Goal: Task Accomplishment & Management: Use online tool/utility

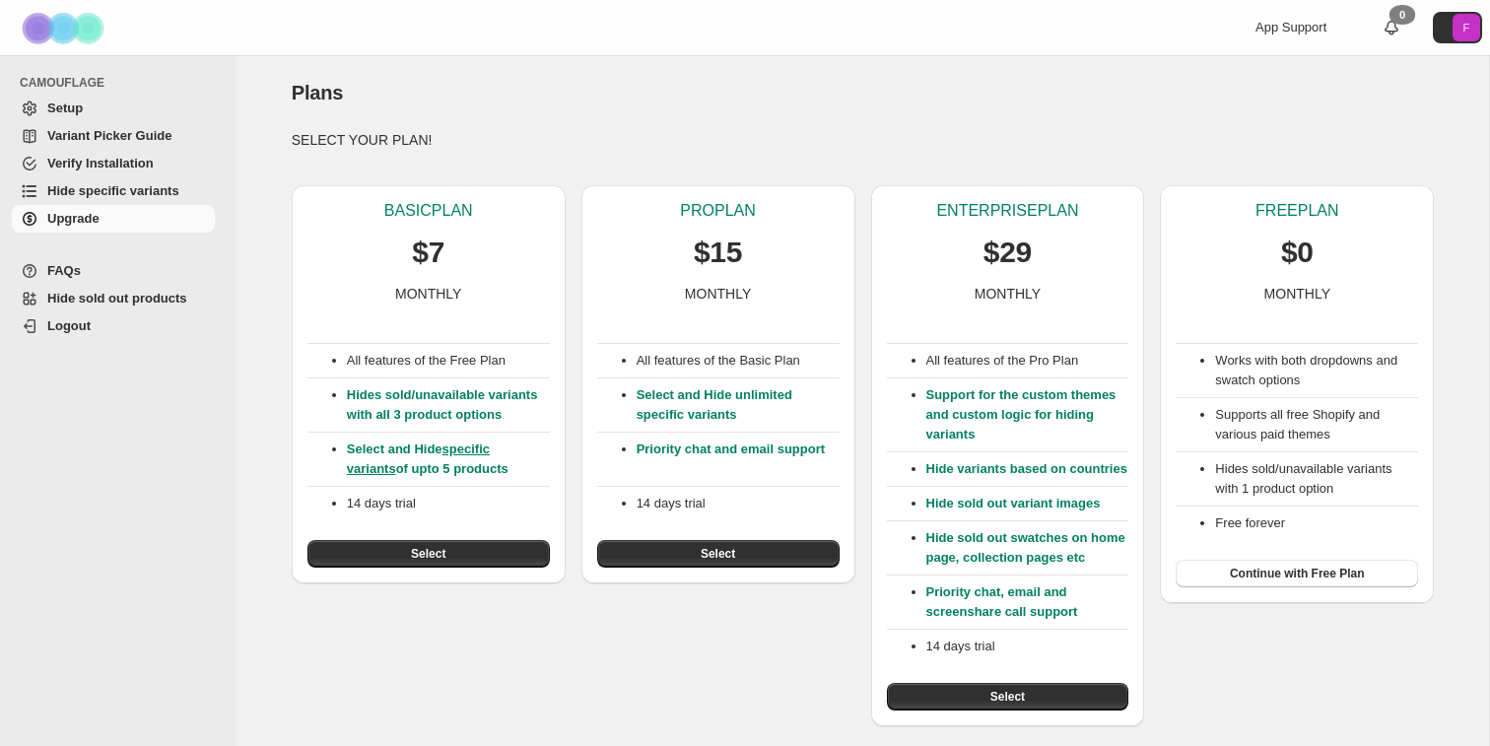
scroll to position [20, 0]
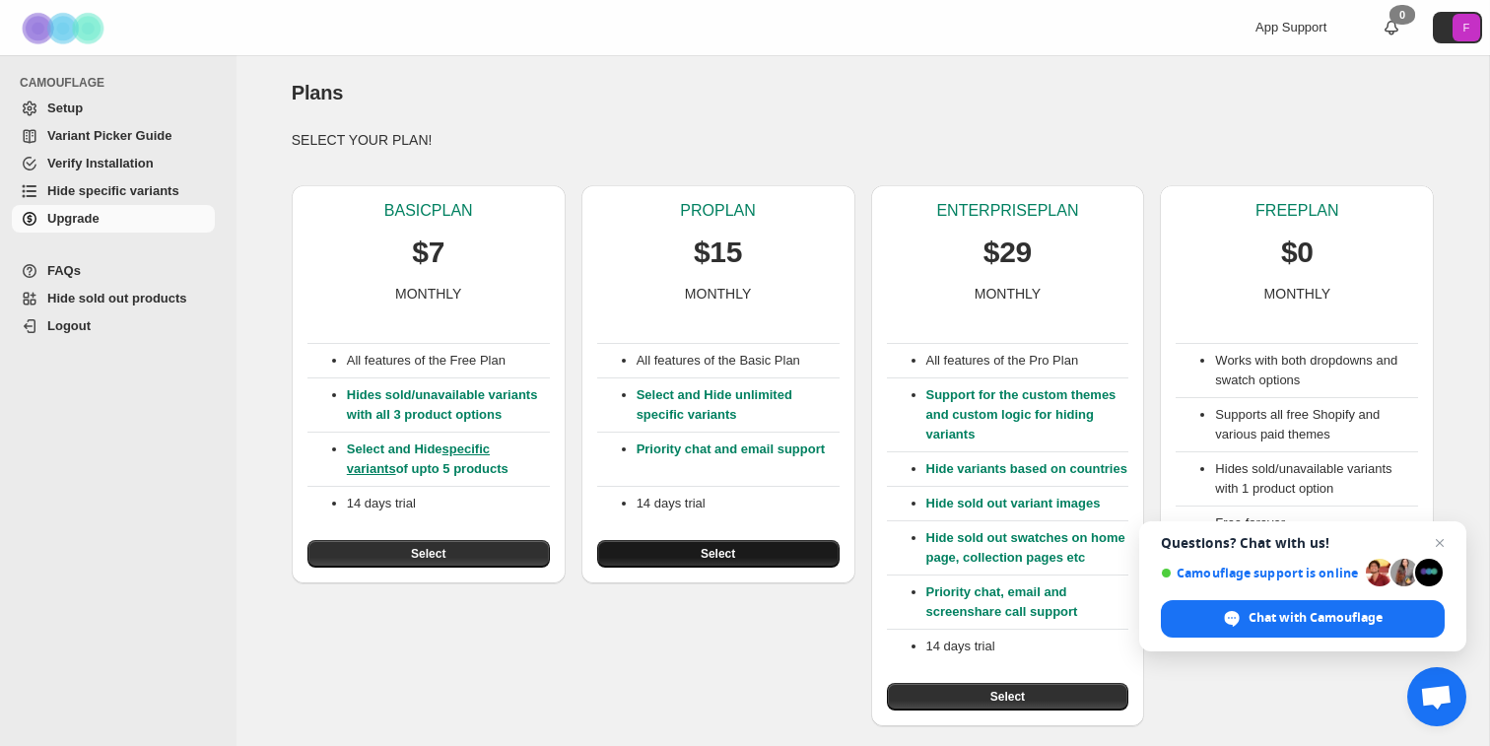
click at [760, 540] on button "Select" at bounding box center [718, 554] width 242 height 28
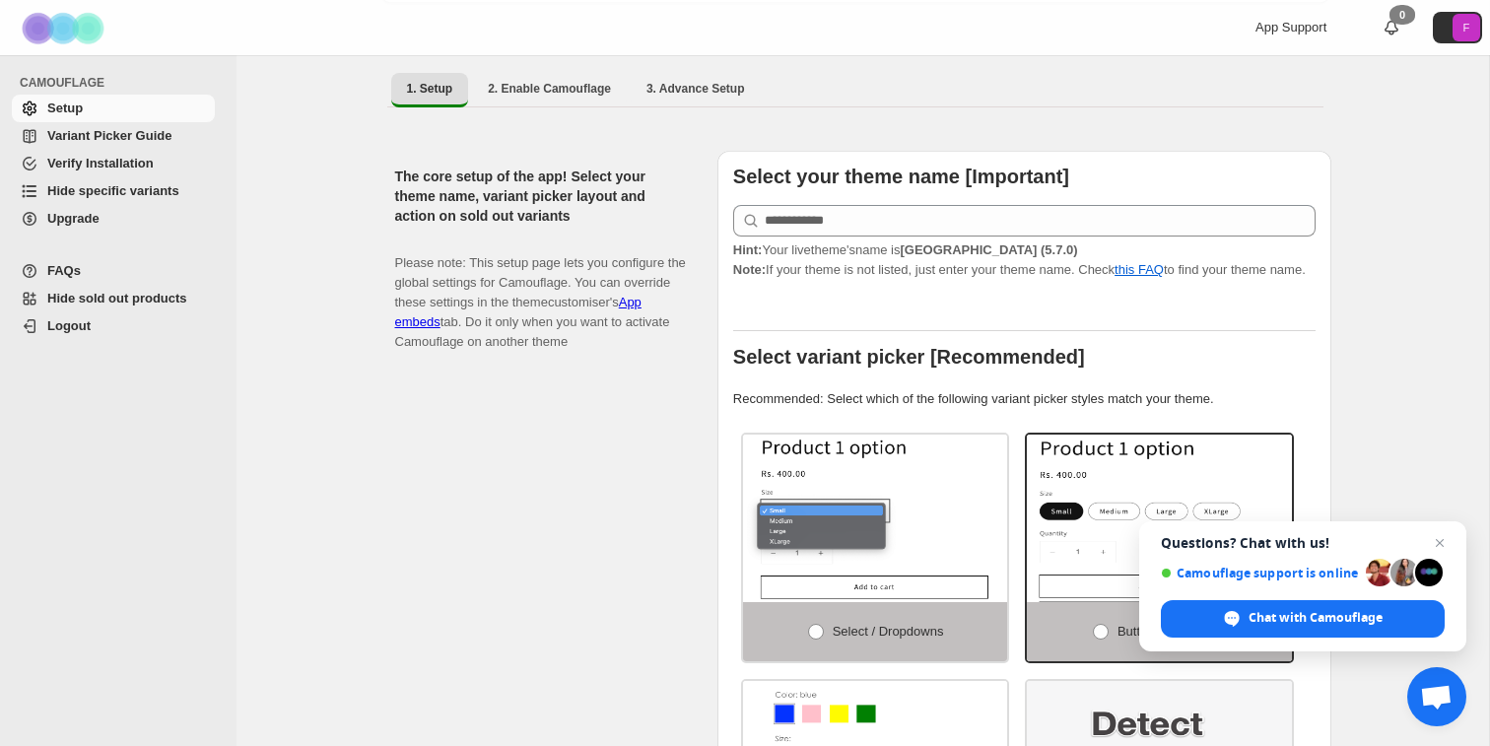
scroll to position [138, 0]
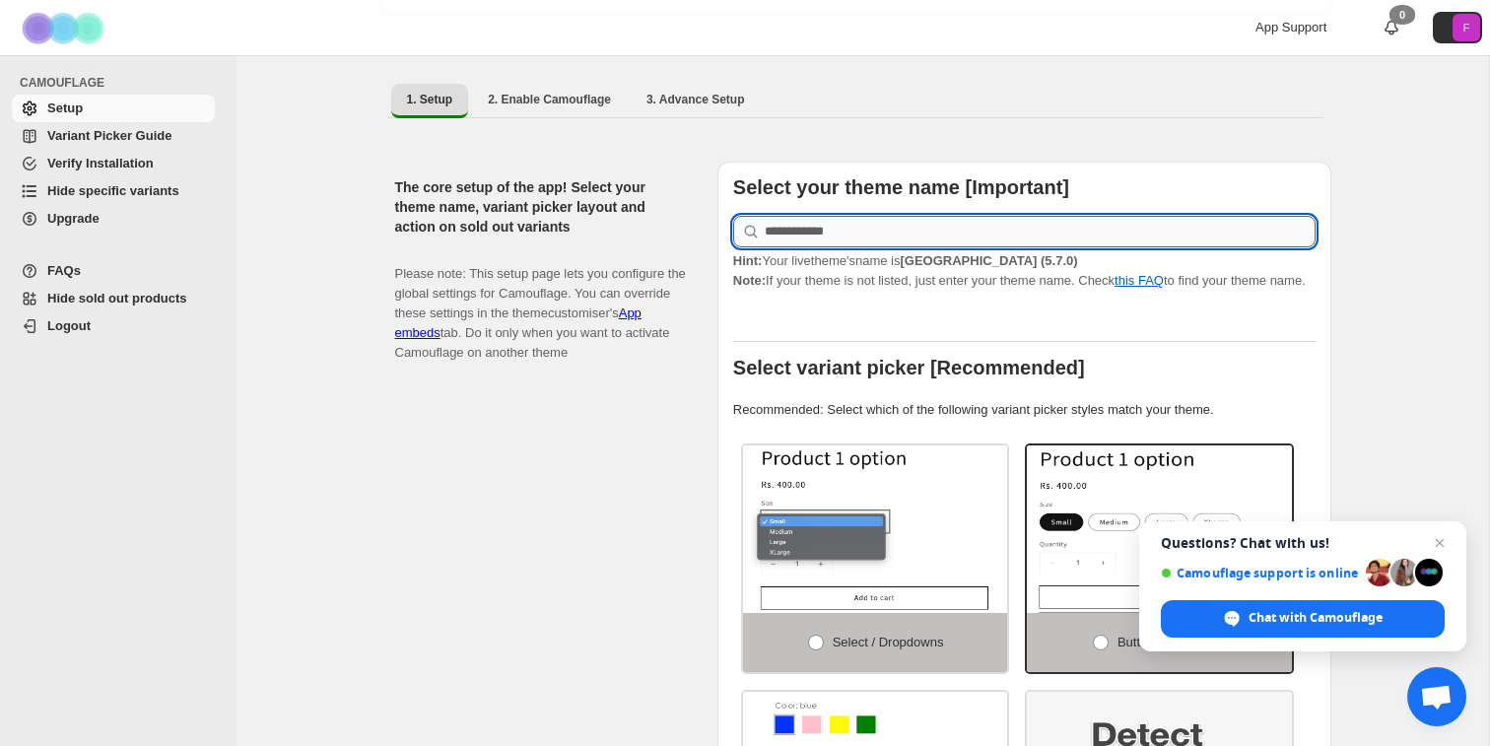
click at [907, 216] on input "text" at bounding box center [1040, 232] width 551 height 32
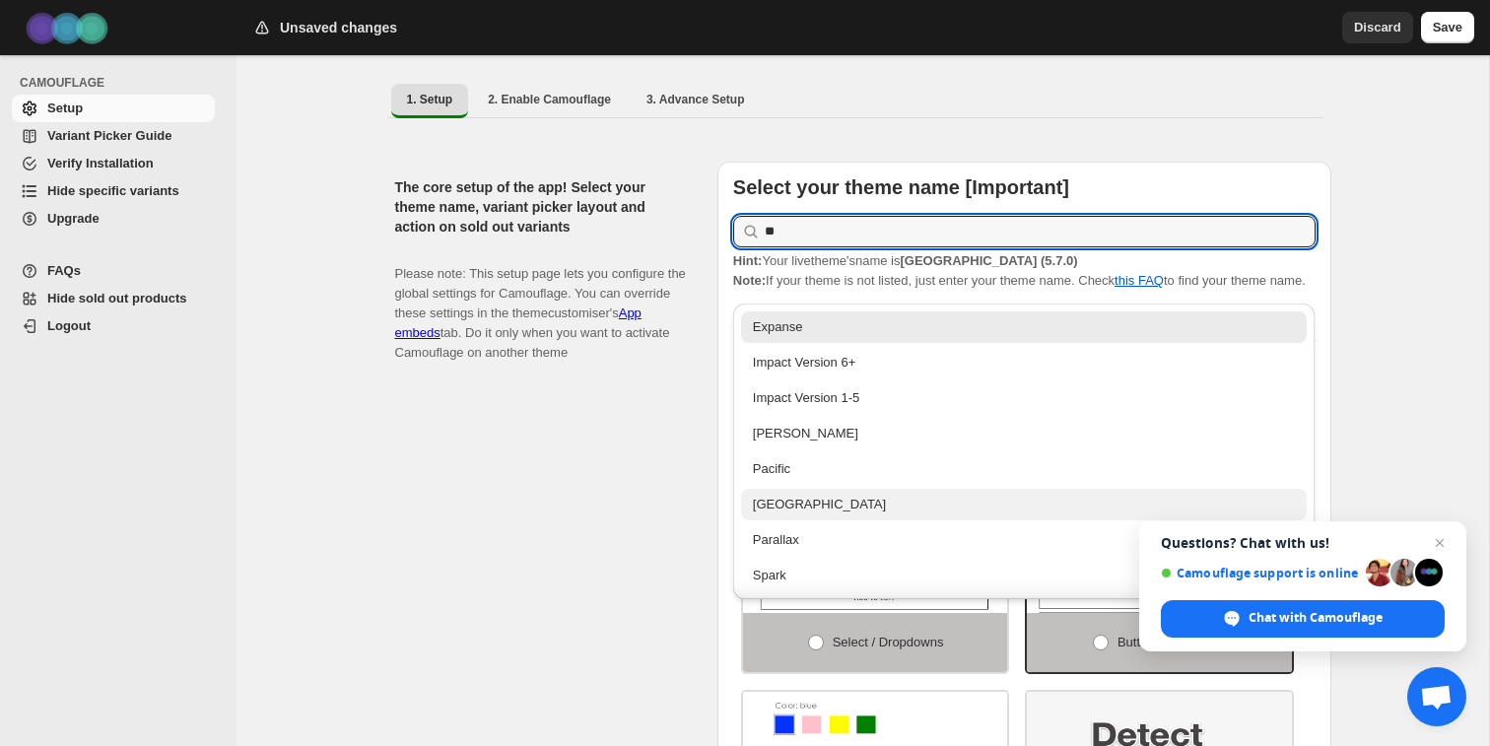
click at [907, 506] on div "[GEOGRAPHIC_DATA]" at bounding box center [1024, 505] width 543 height 20
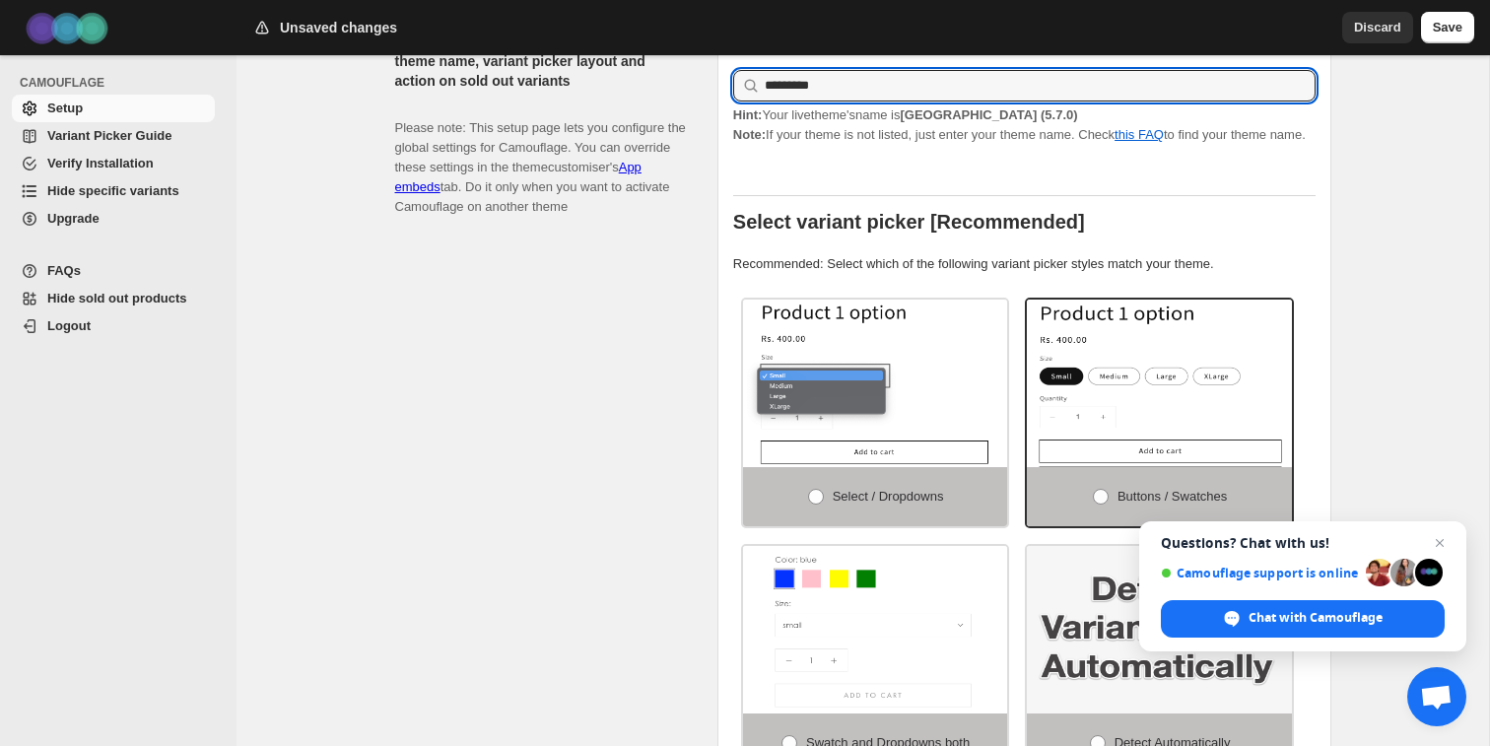
scroll to position [372, 0]
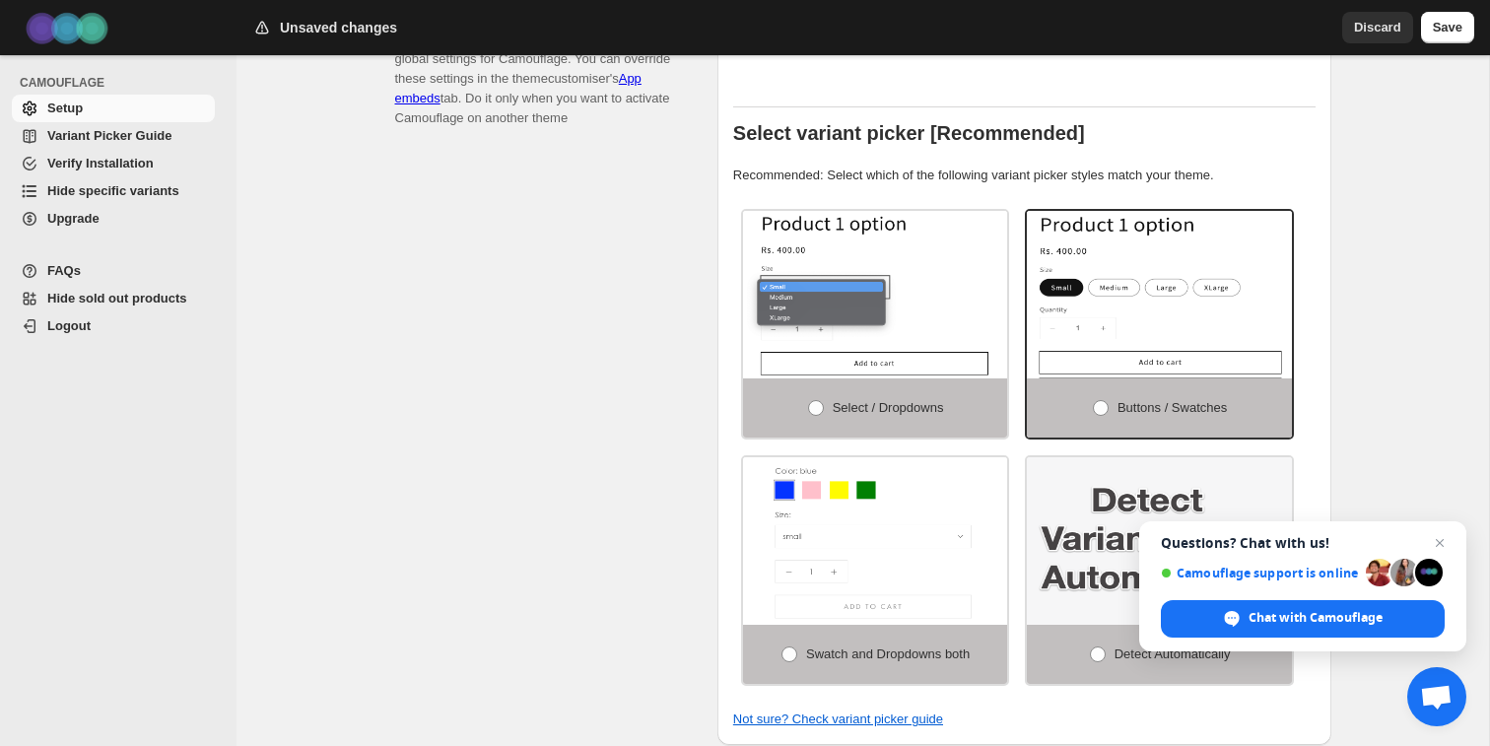
type input "*********"
click at [840, 185] on p "Recommended: Select which of the following variant picker styles match your the…" at bounding box center [1024, 176] width 582 height 20
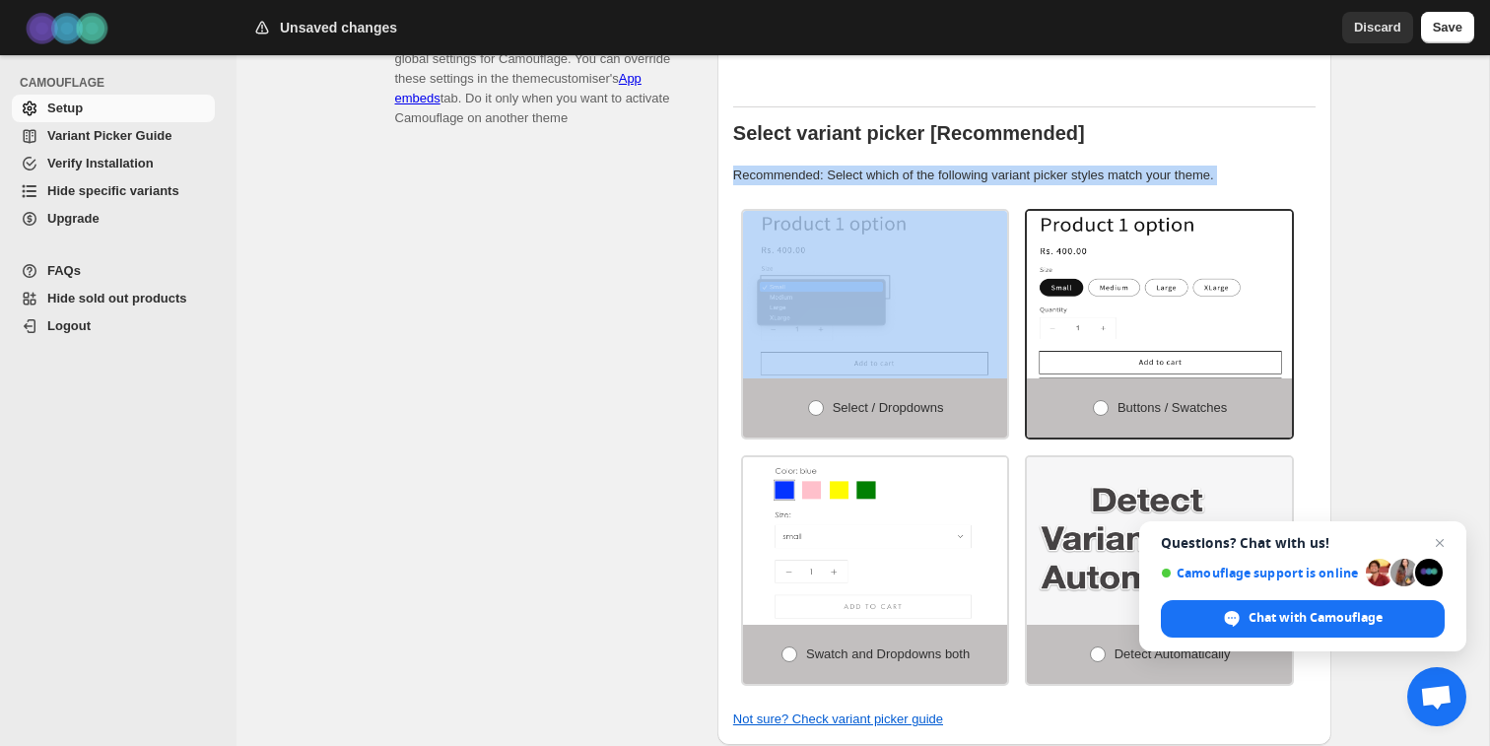
click at [872, 179] on p "Recommended: Select which of the following variant picker styles match your the…" at bounding box center [1024, 176] width 582 height 20
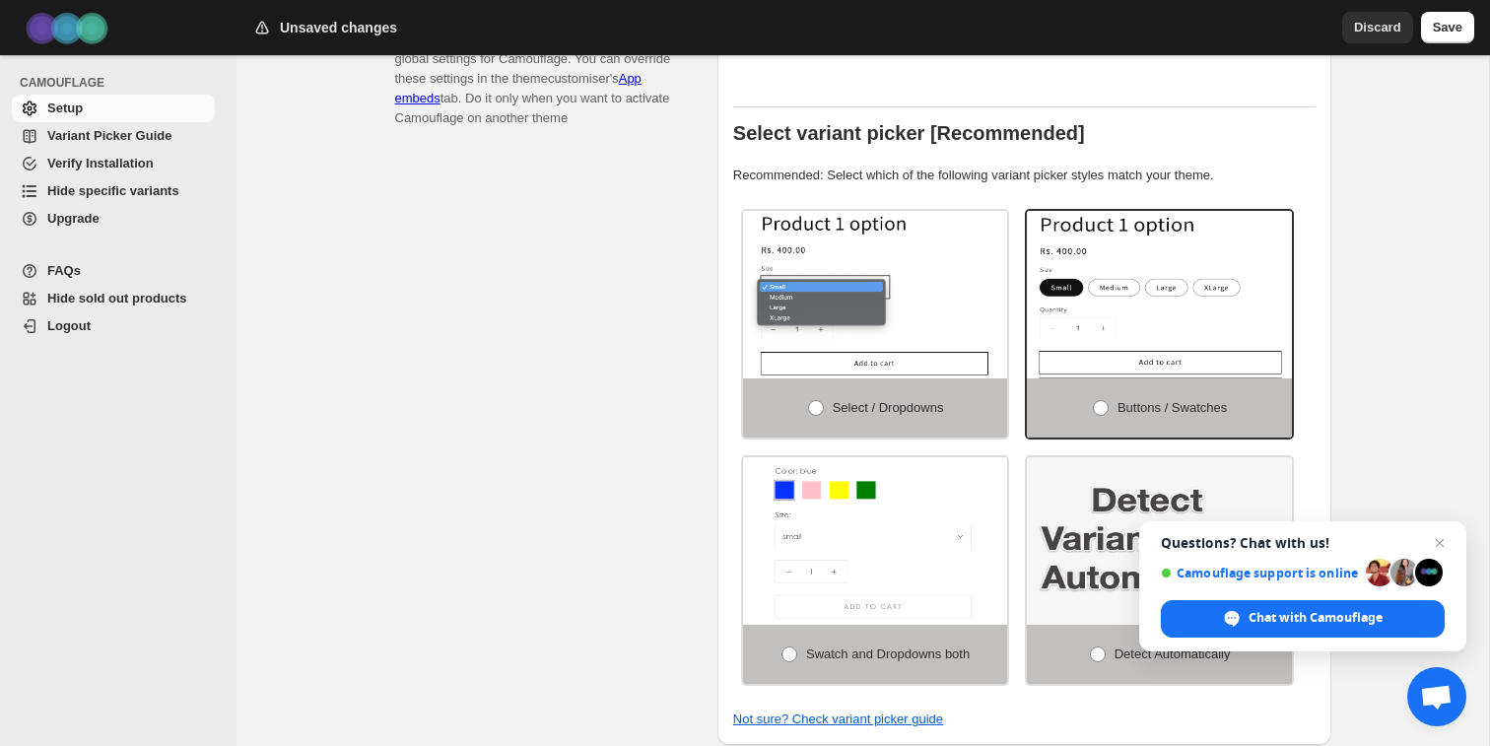
click at [872, 179] on p "Recommended: Select which of the following variant picker styles match your the…" at bounding box center [1024, 176] width 582 height 20
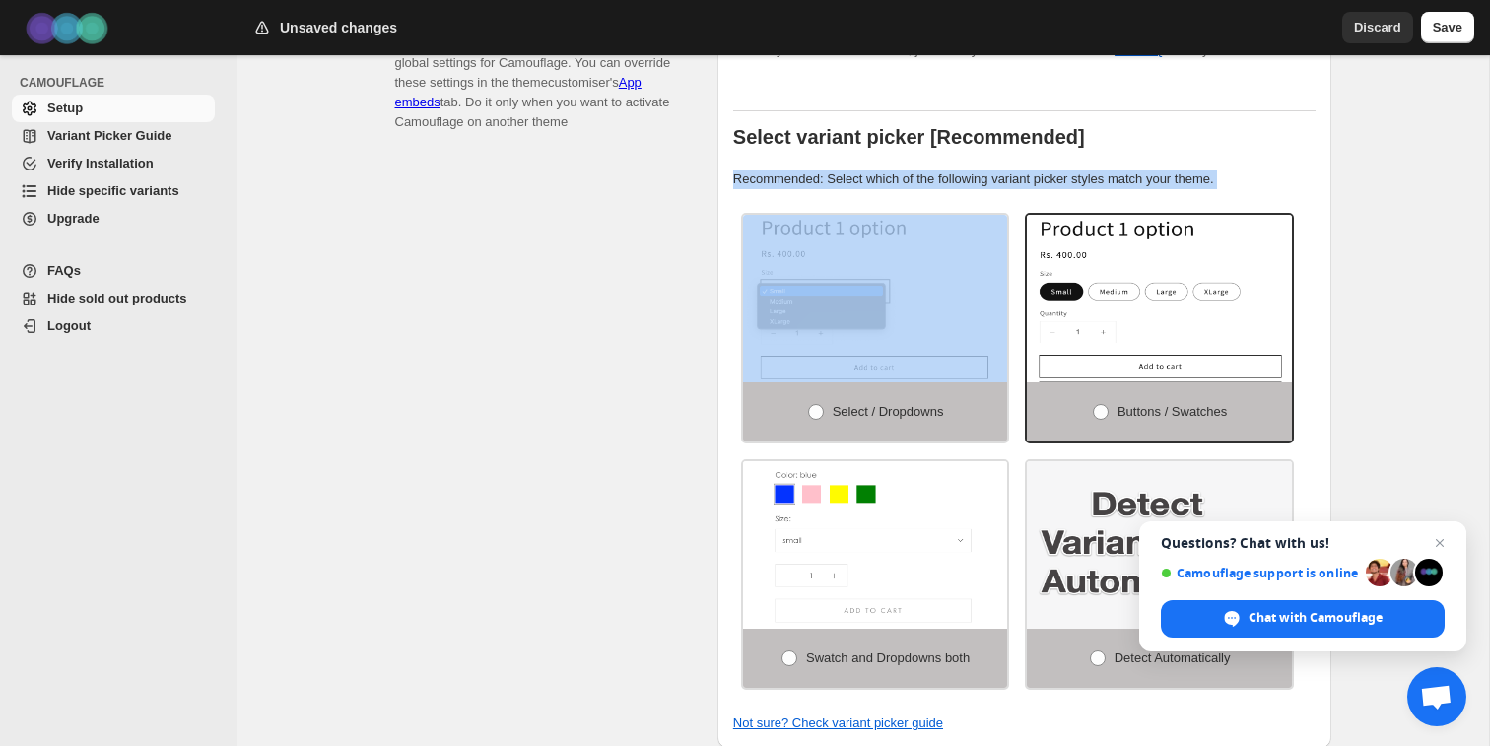
scroll to position [368, 0]
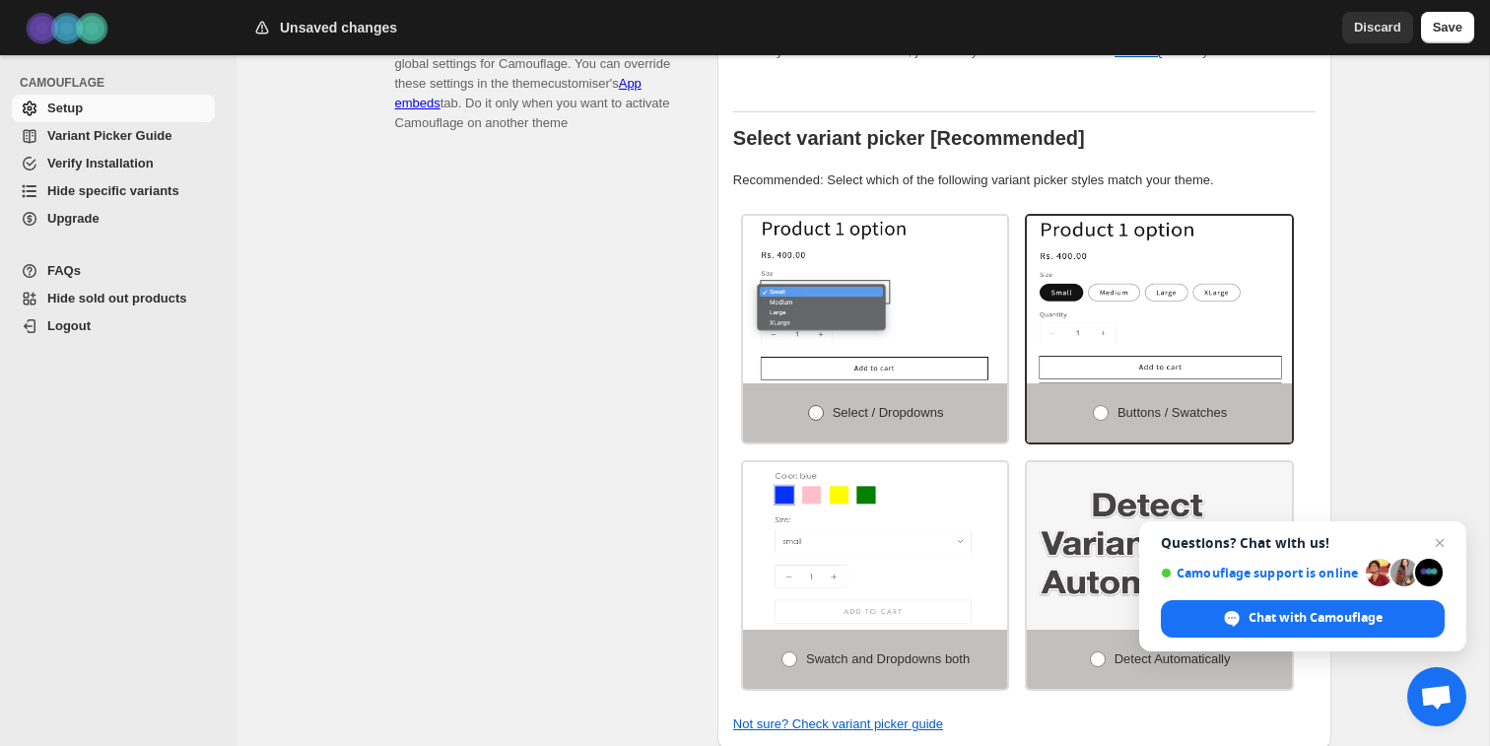
click at [817, 418] on span at bounding box center [816, 413] width 16 height 16
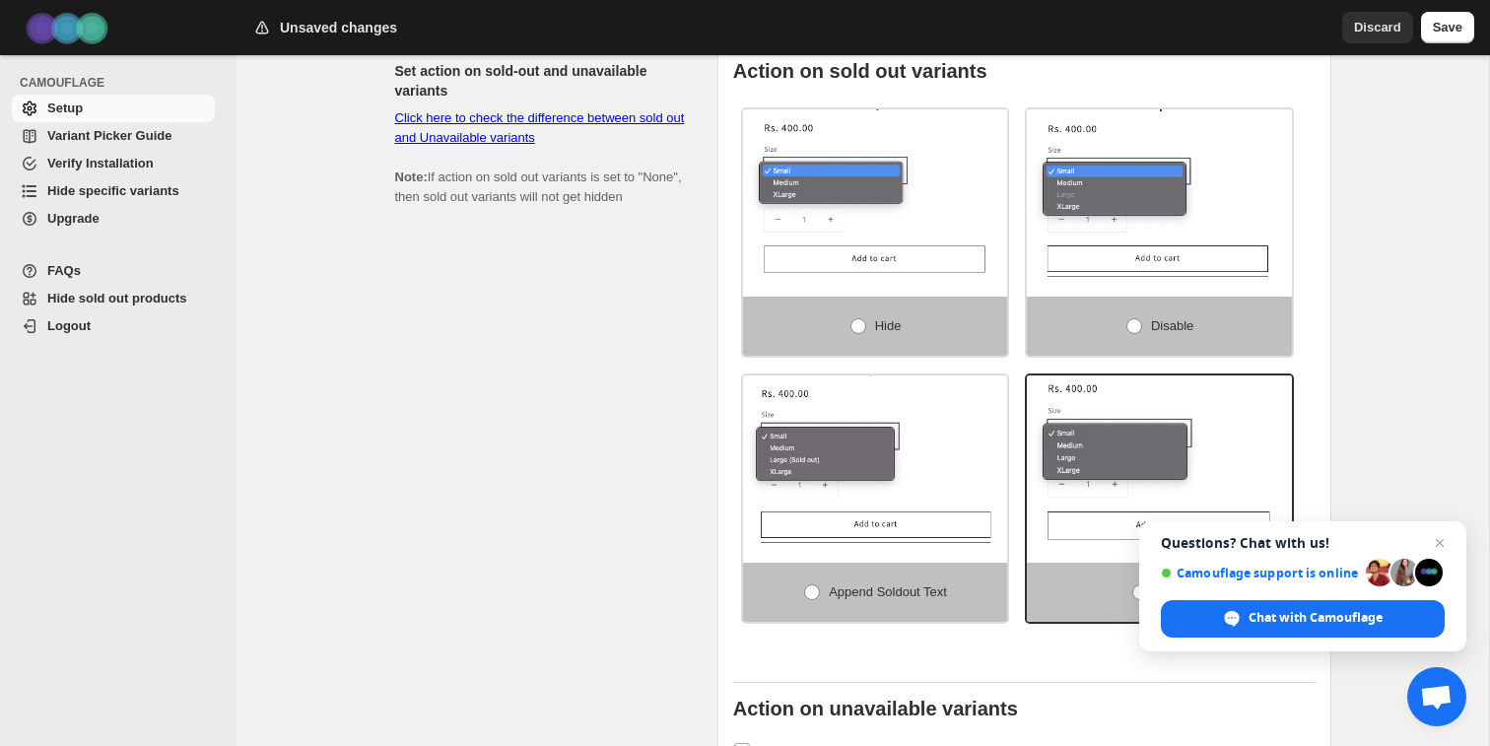
scroll to position [1081, 0]
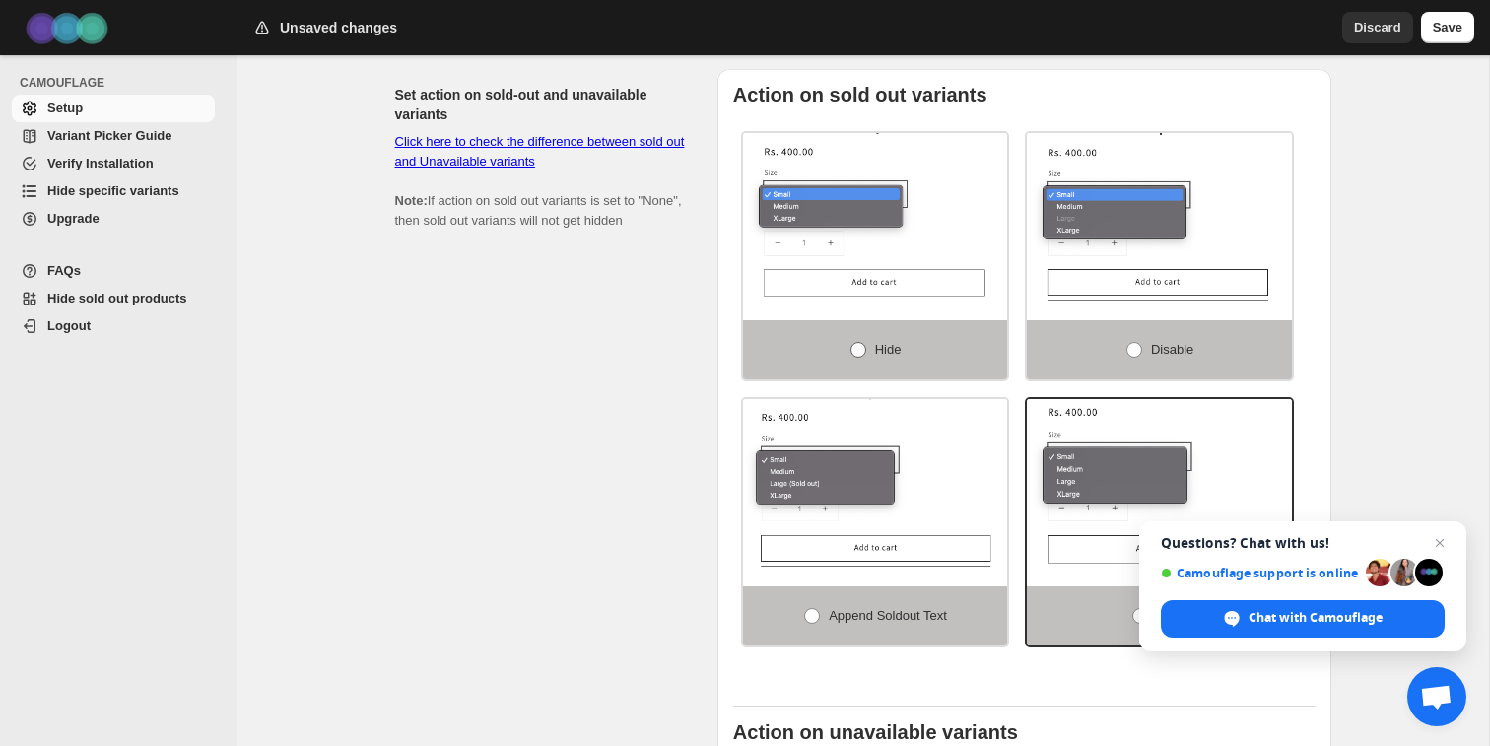
click at [840, 351] on label "Hide" at bounding box center [875, 349] width 265 height 59
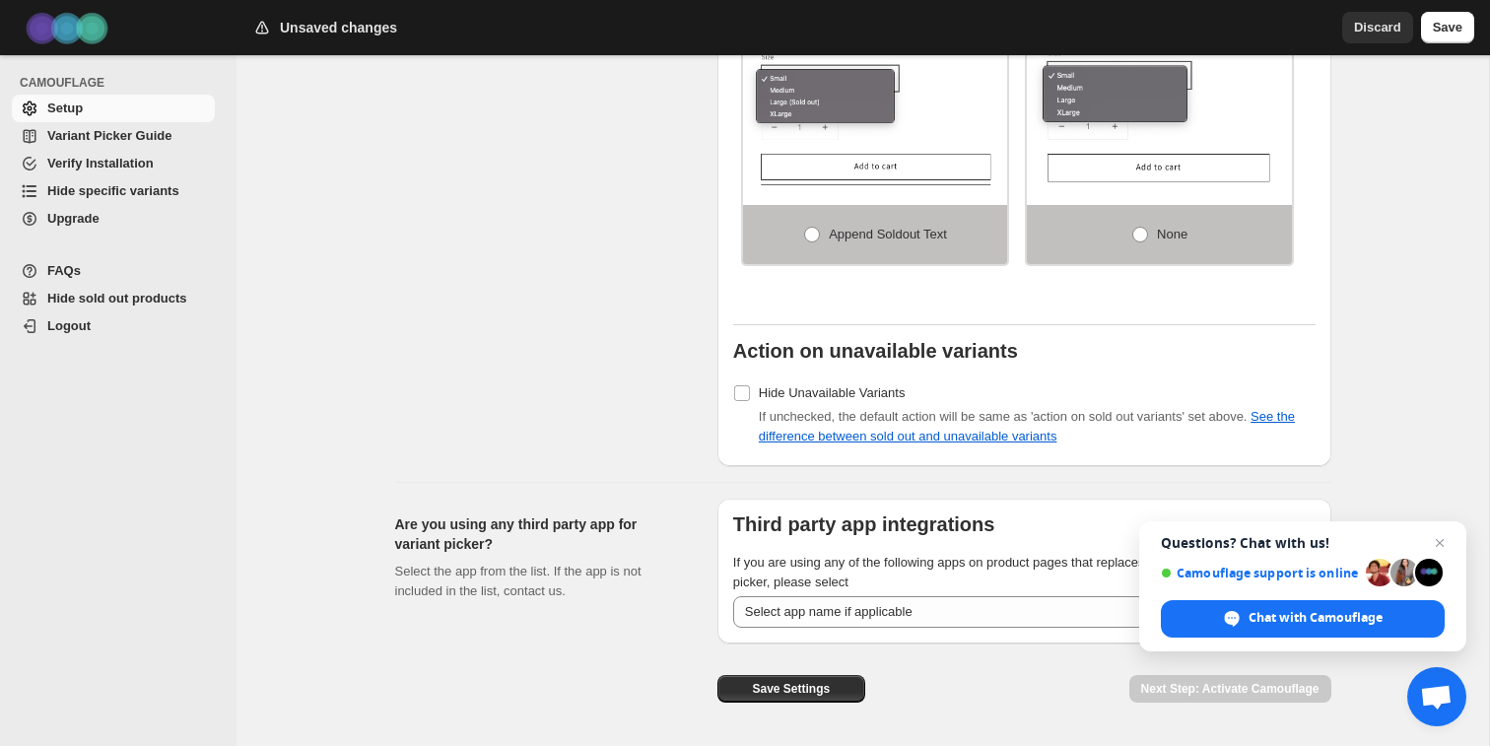
scroll to position [1442, 0]
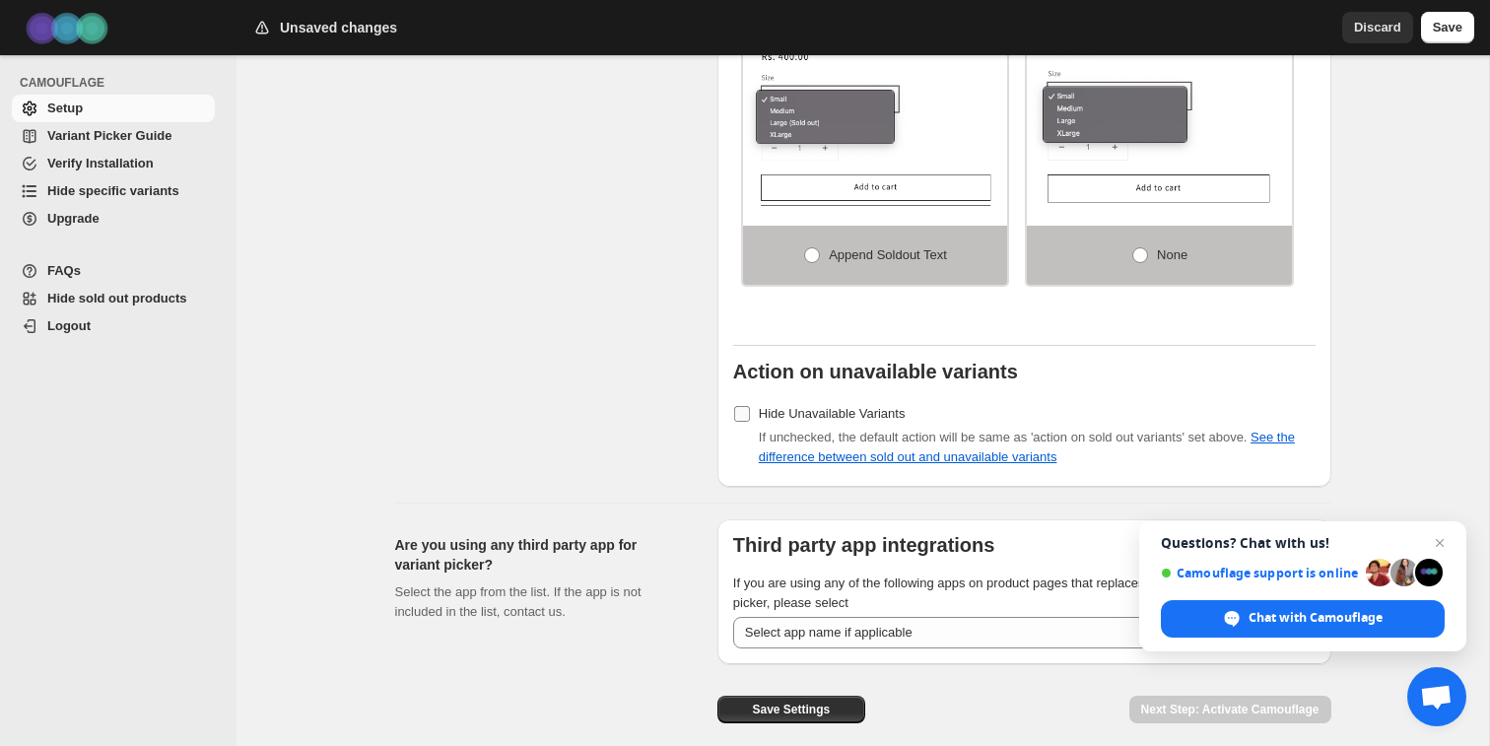
click at [818, 414] on span "Hide Unavailable Variants" at bounding box center [832, 413] width 147 height 15
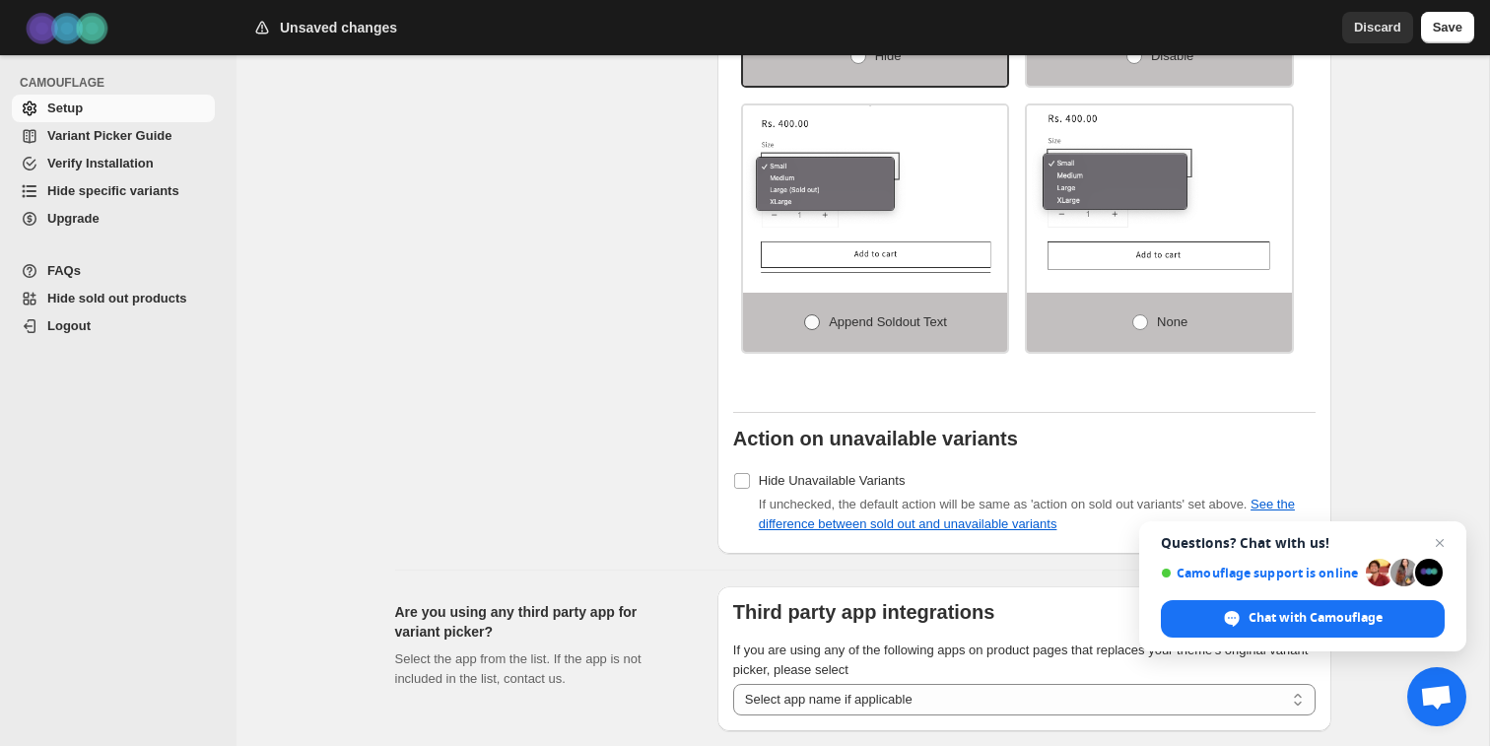
scroll to position [1526, 0]
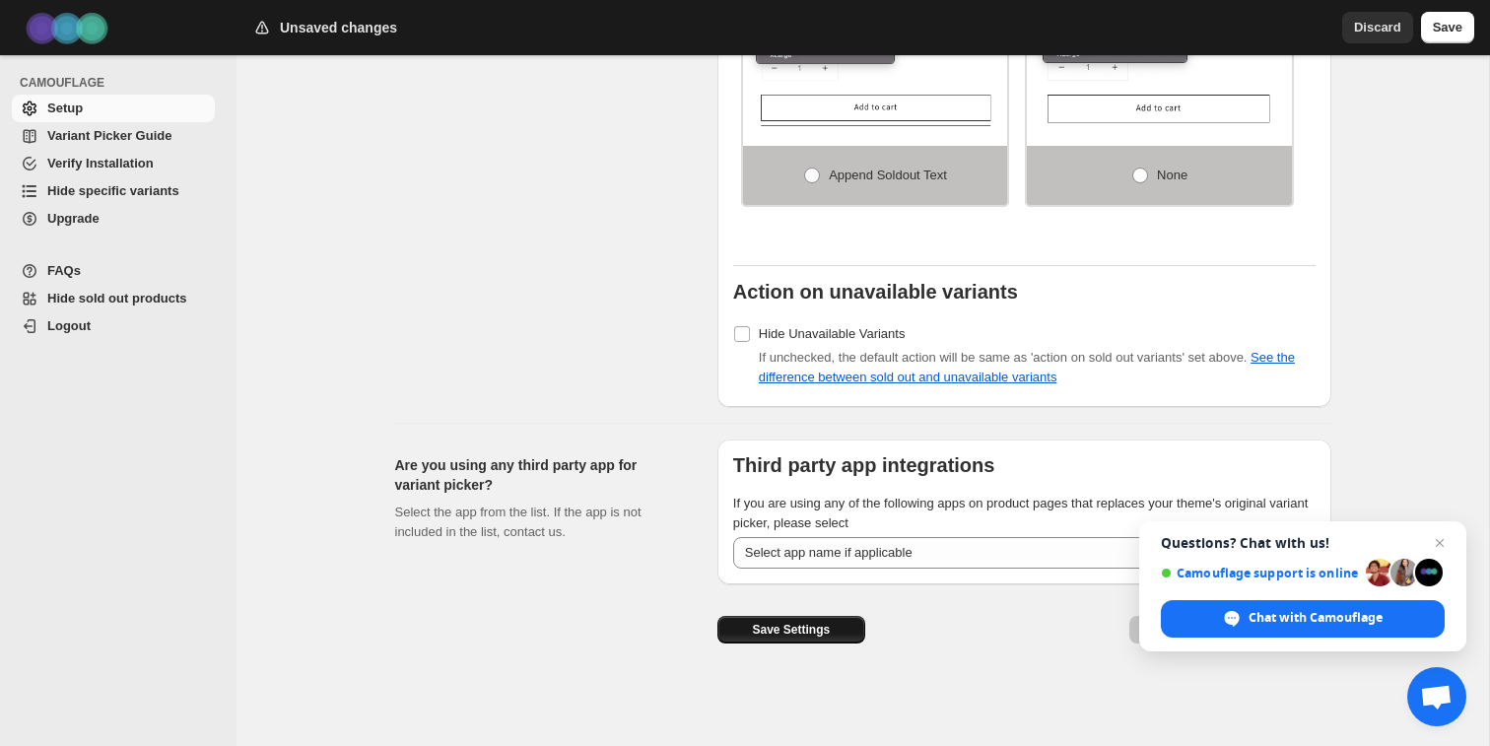
click at [806, 635] on span "Save Settings" at bounding box center [791, 630] width 78 height 16
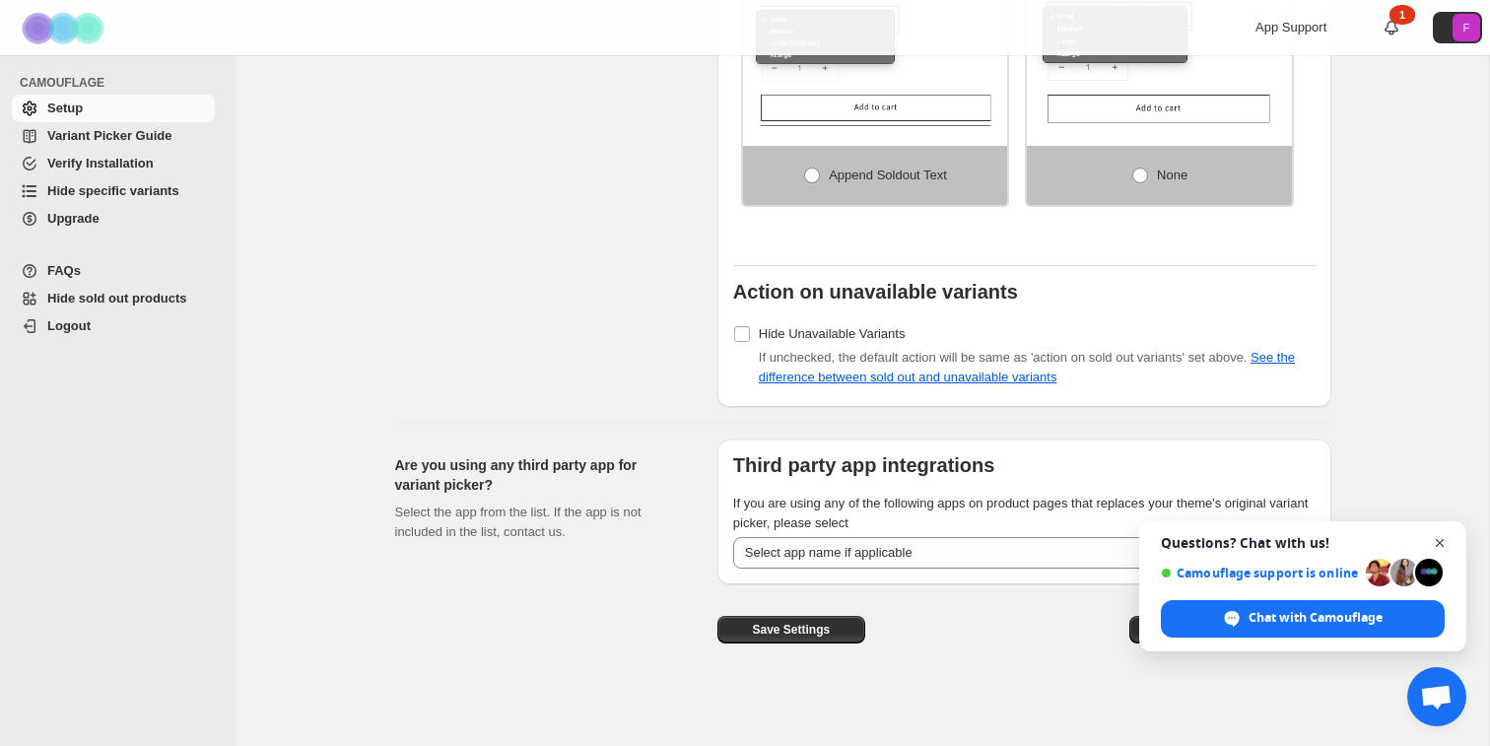
click at [1440, 546] on span "Close chat" at bounding box center [1440, 543] width 25 height 25
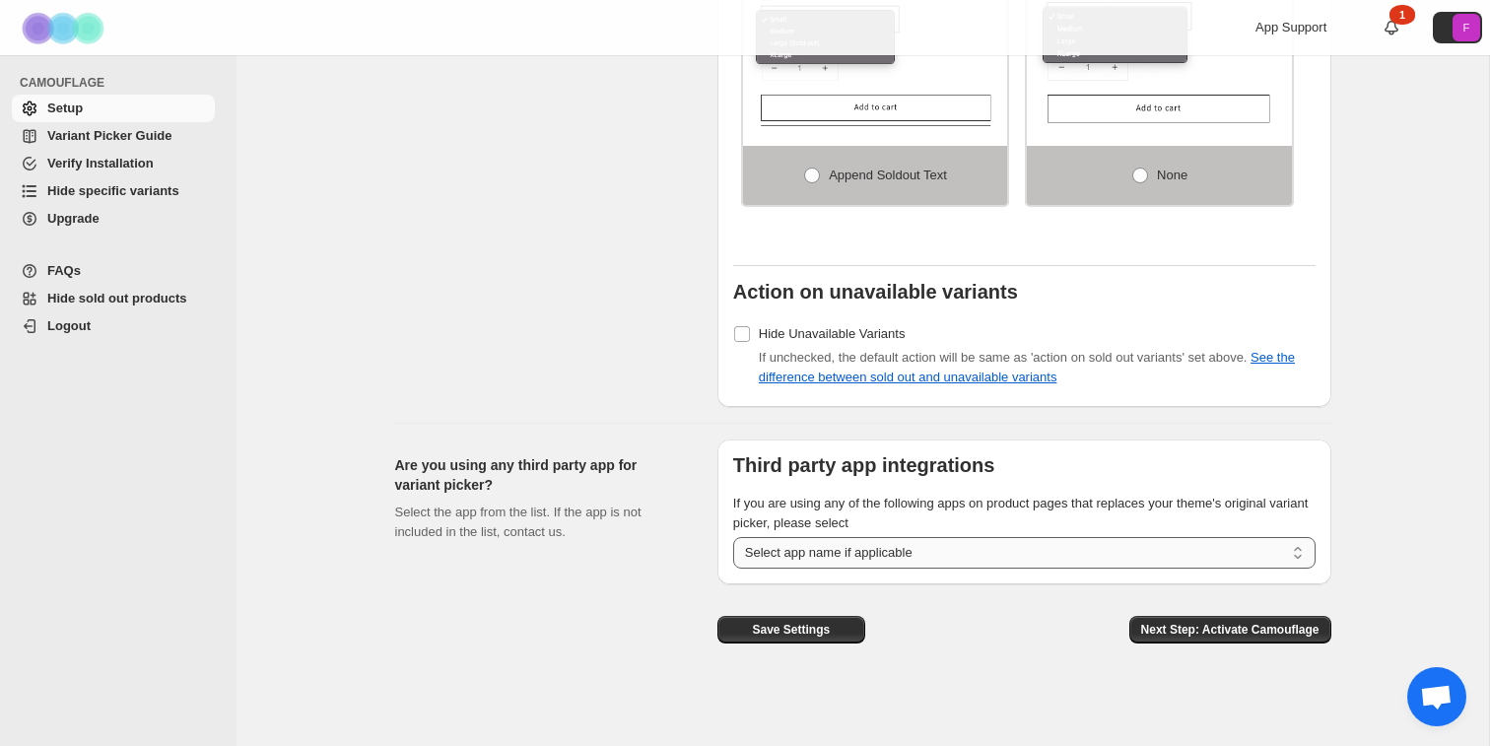
click at [1172, 563] on select "**********" at bounding box center [1024, 553] width 582 height 32
click at [1218, 638] on button "Next Step: Activate Camouflage" at bounding box center [1230, 630] width 202 height 28
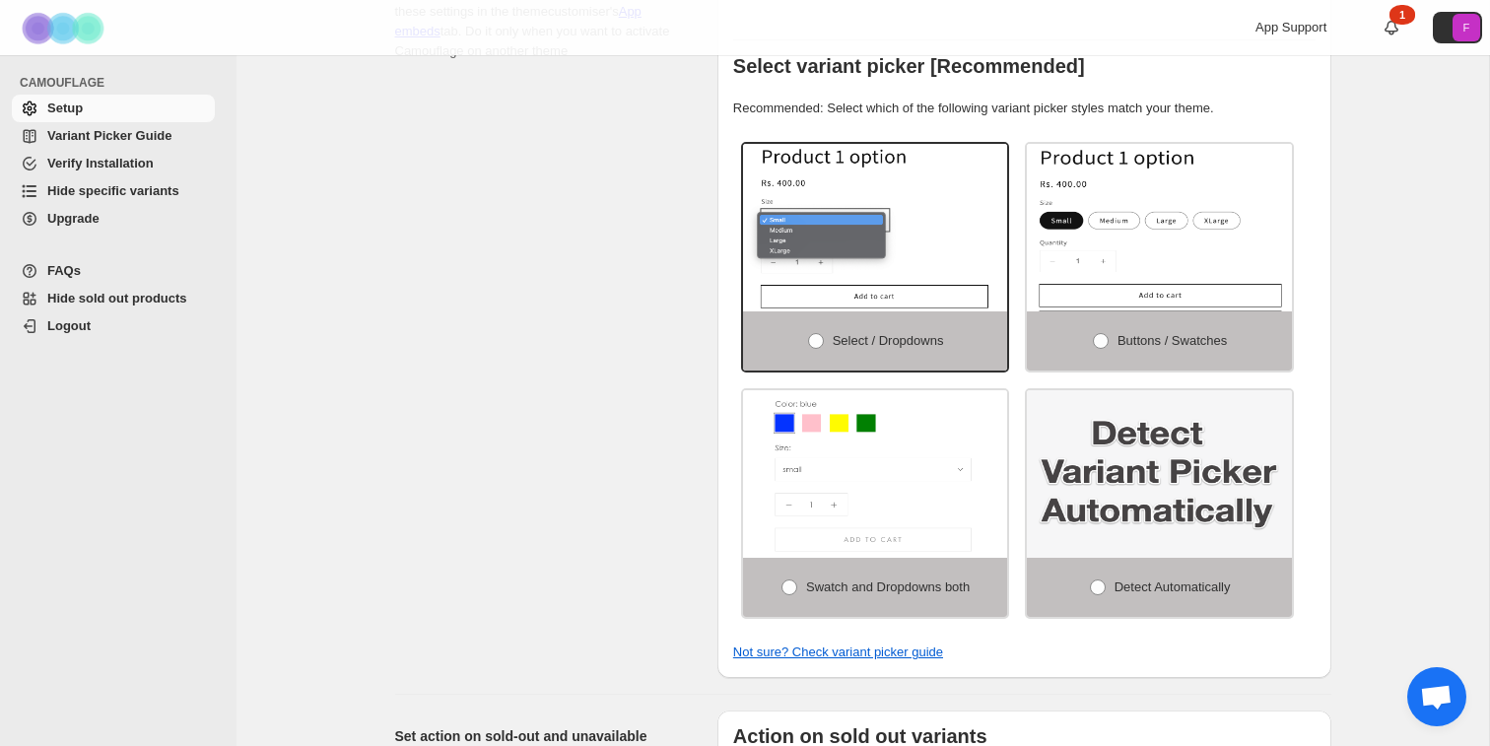
select select "**********"
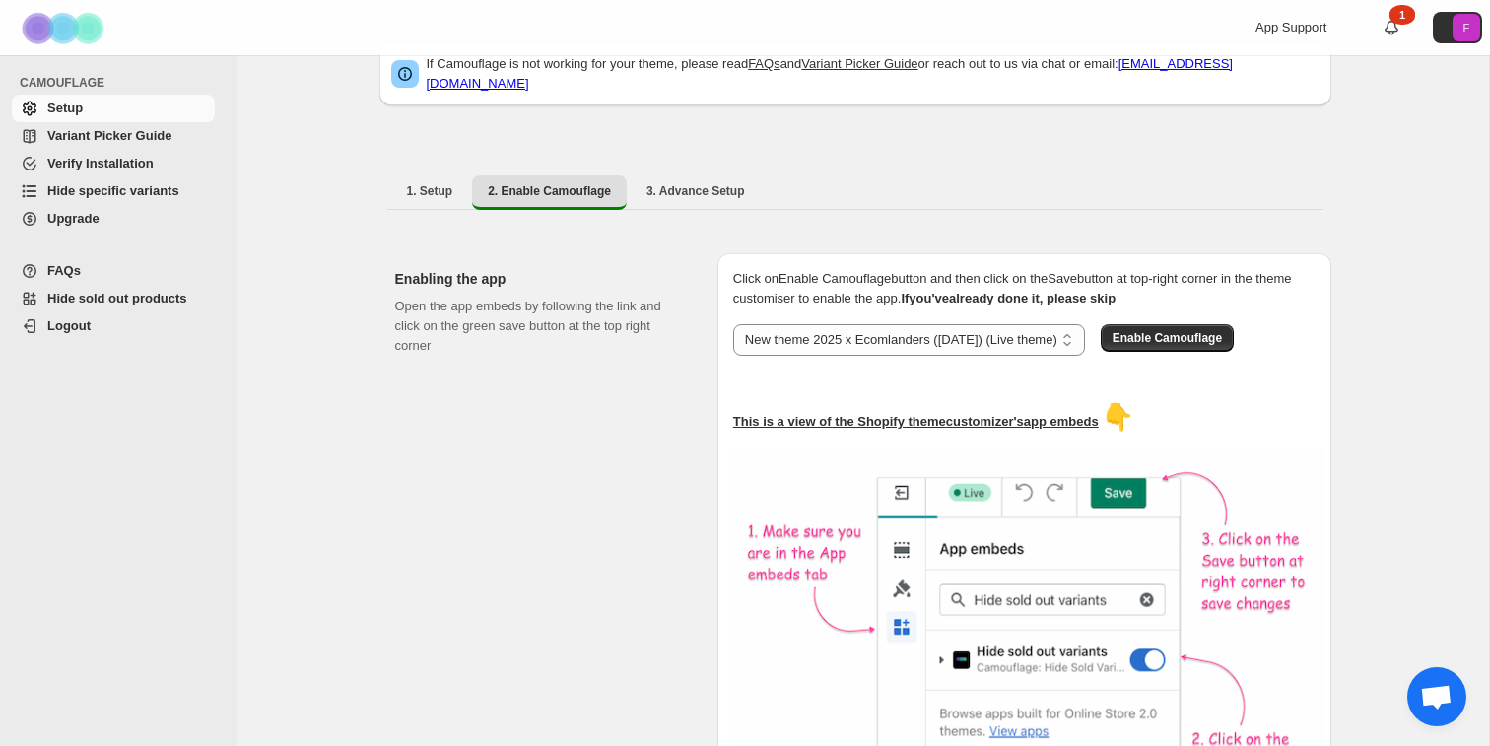
scroll to position [38, 0]
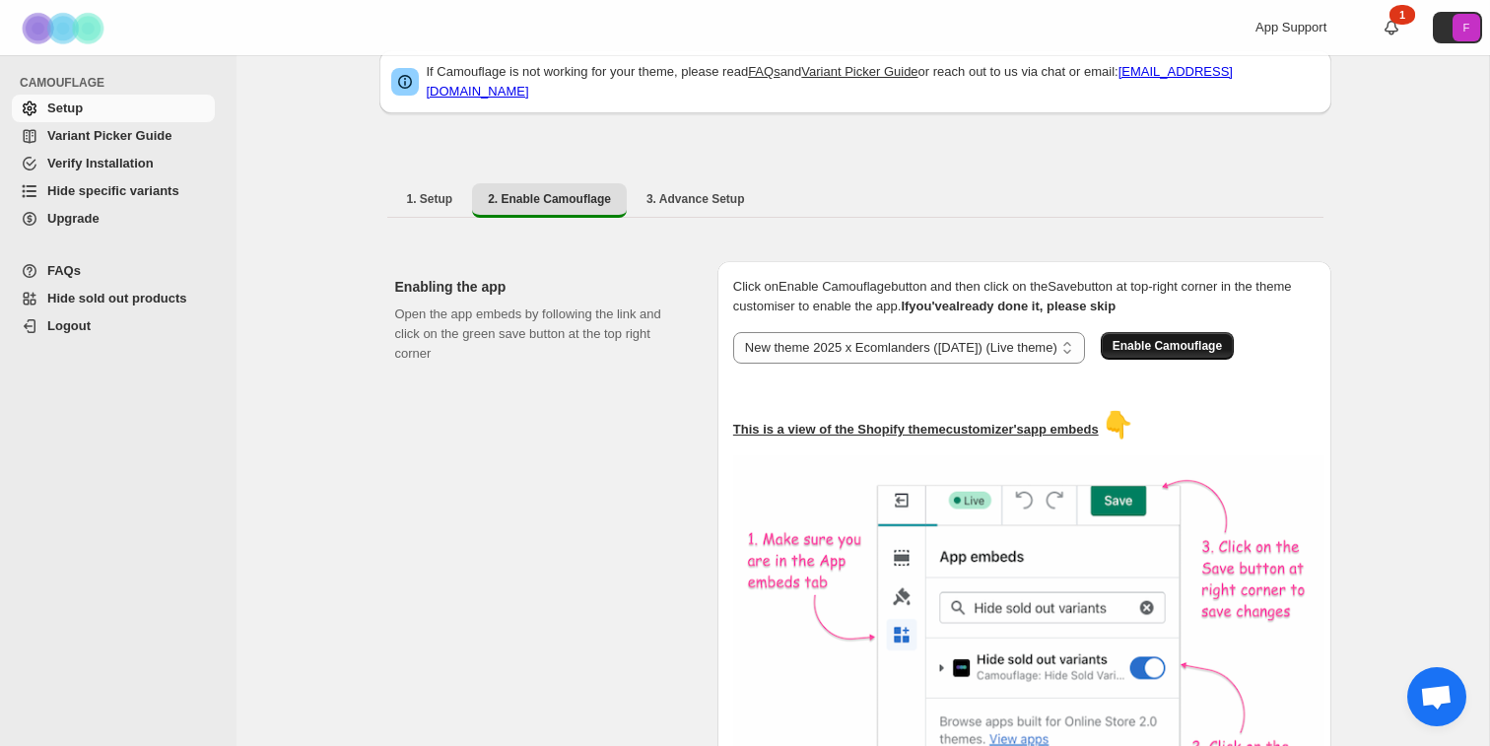
click at [1196, 345] on button "Enable Camouflage" at bounding box center [1167, 346] width 133 height 28
click at [670, 191] on span "3. Advance Setup" at bounding box center [695, 199] width 99 height 16
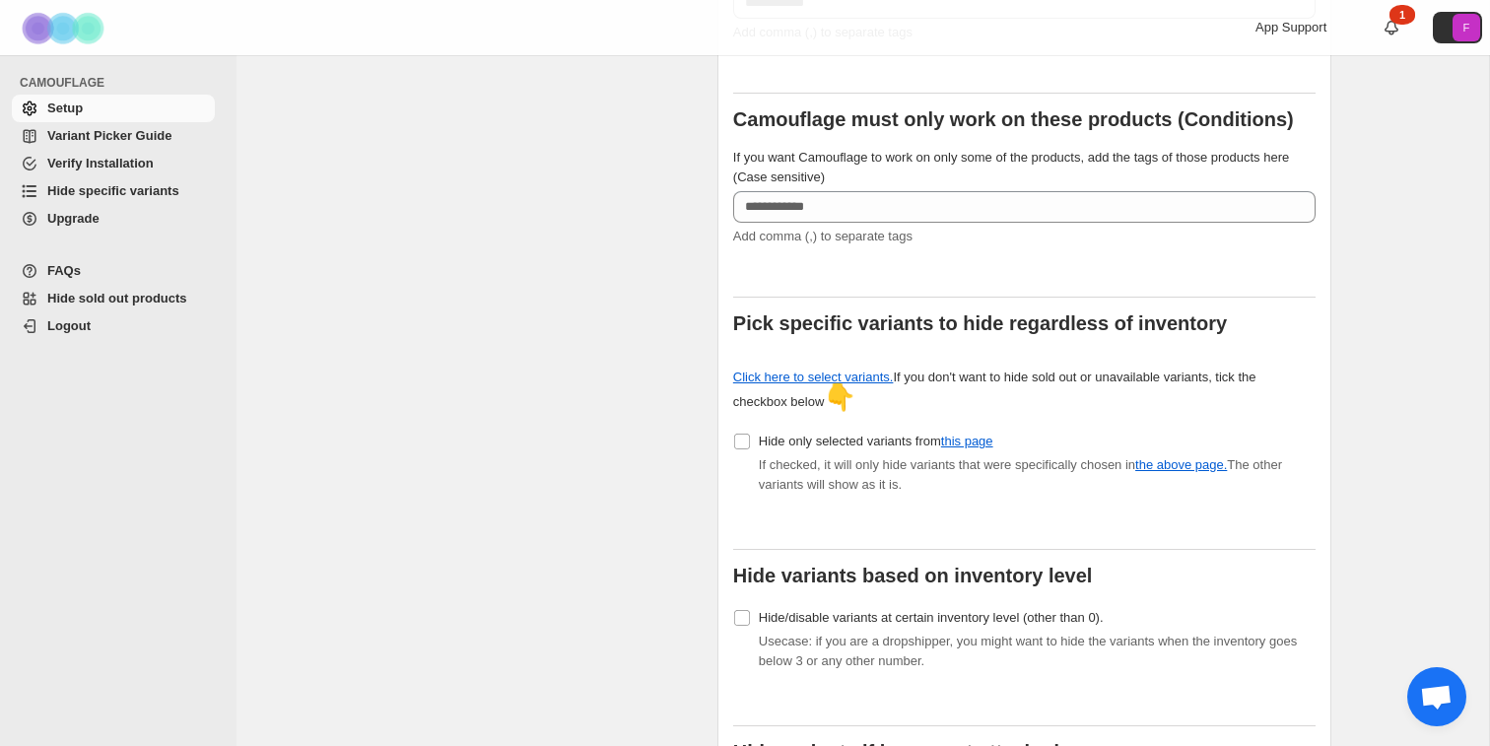
scroll to position [419, 0]
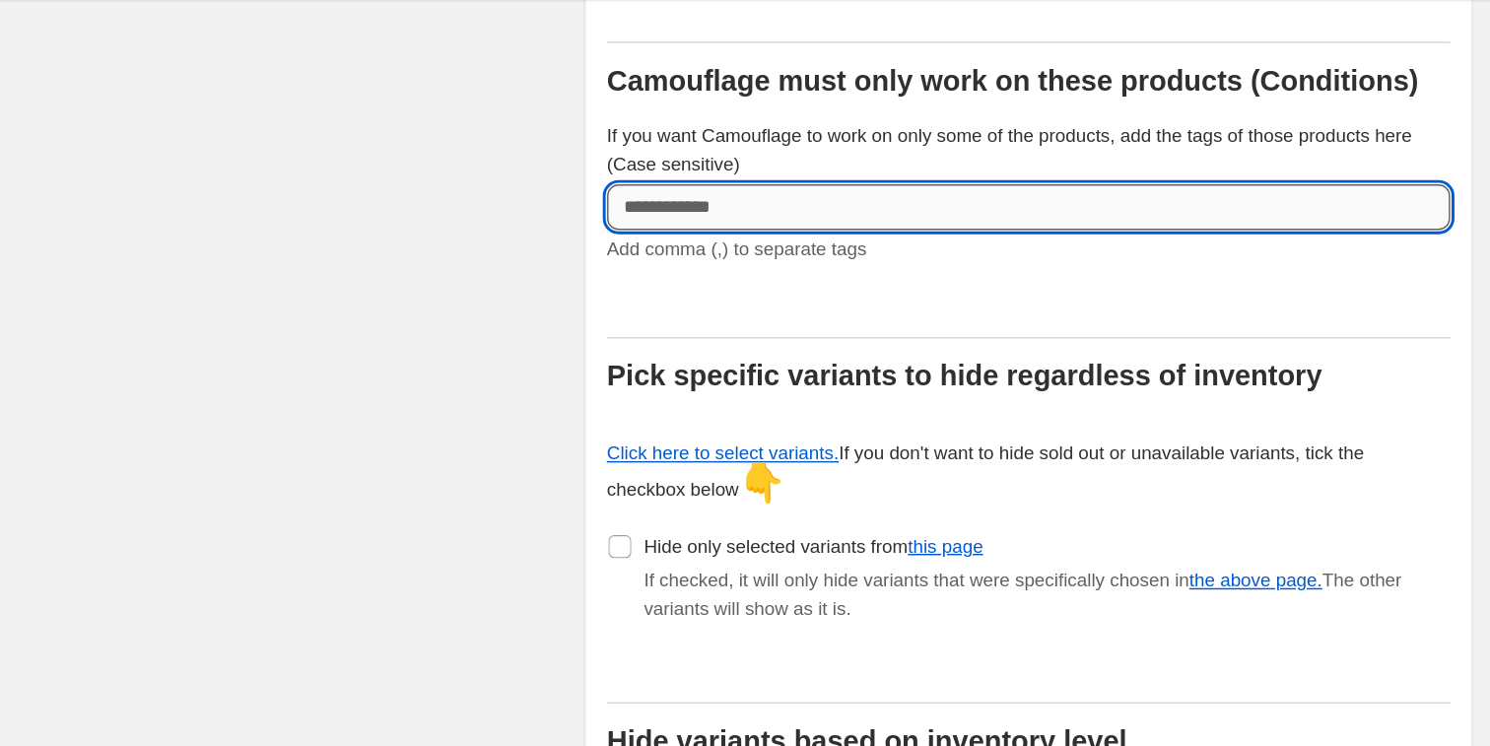
click at [1015, 182] on input "If you want Camouflage to work on only some of the products, add the tags of th…" at bounding box center [1024, 198] width 582 height 32
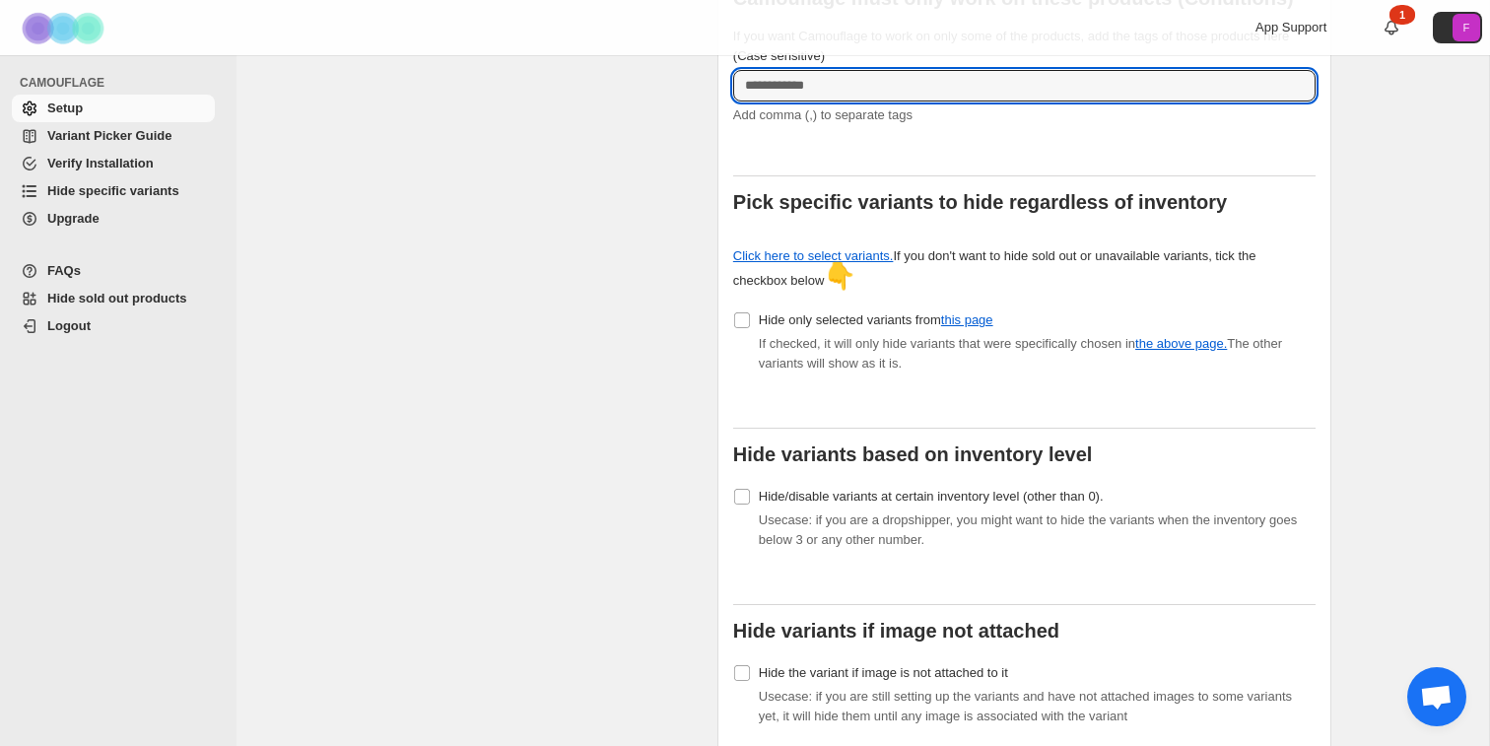
scroll to position [538, 0]
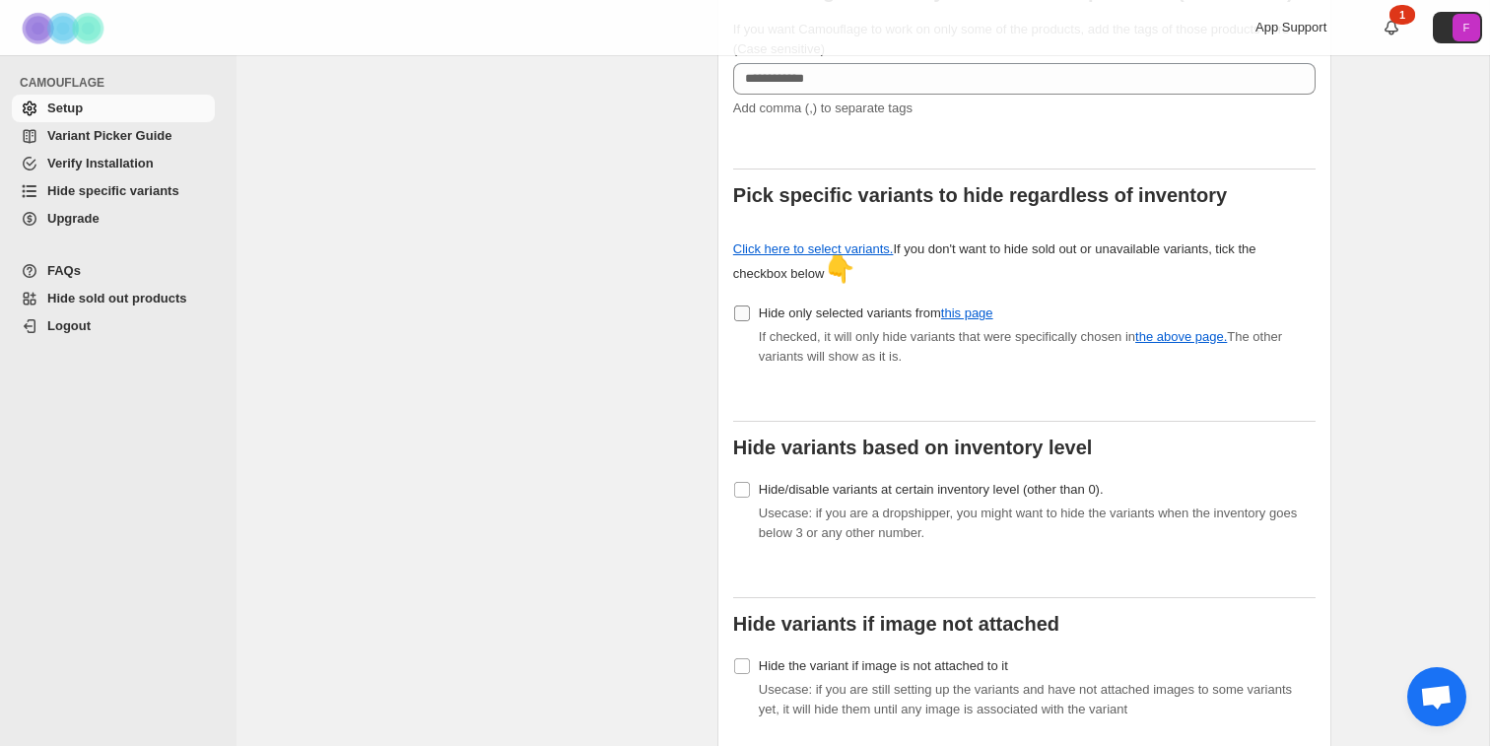
click at [839, 305] on span "Hide only selected variants from this page" at bounding box center [876, 312] width 235 height 15
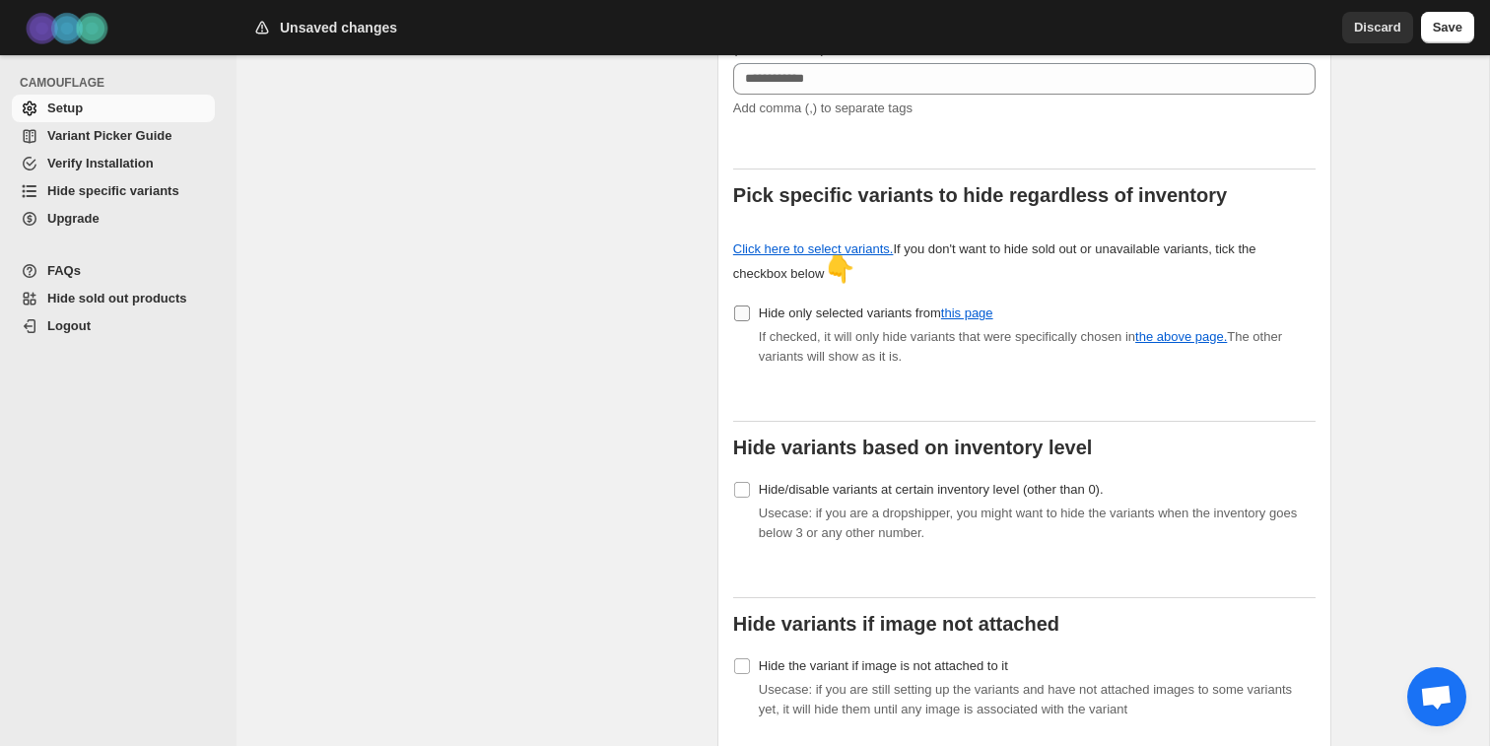
click at [839, 305] on span "Hide only selected variants from this page" at bounding box center [876, 312] width 235 height 15
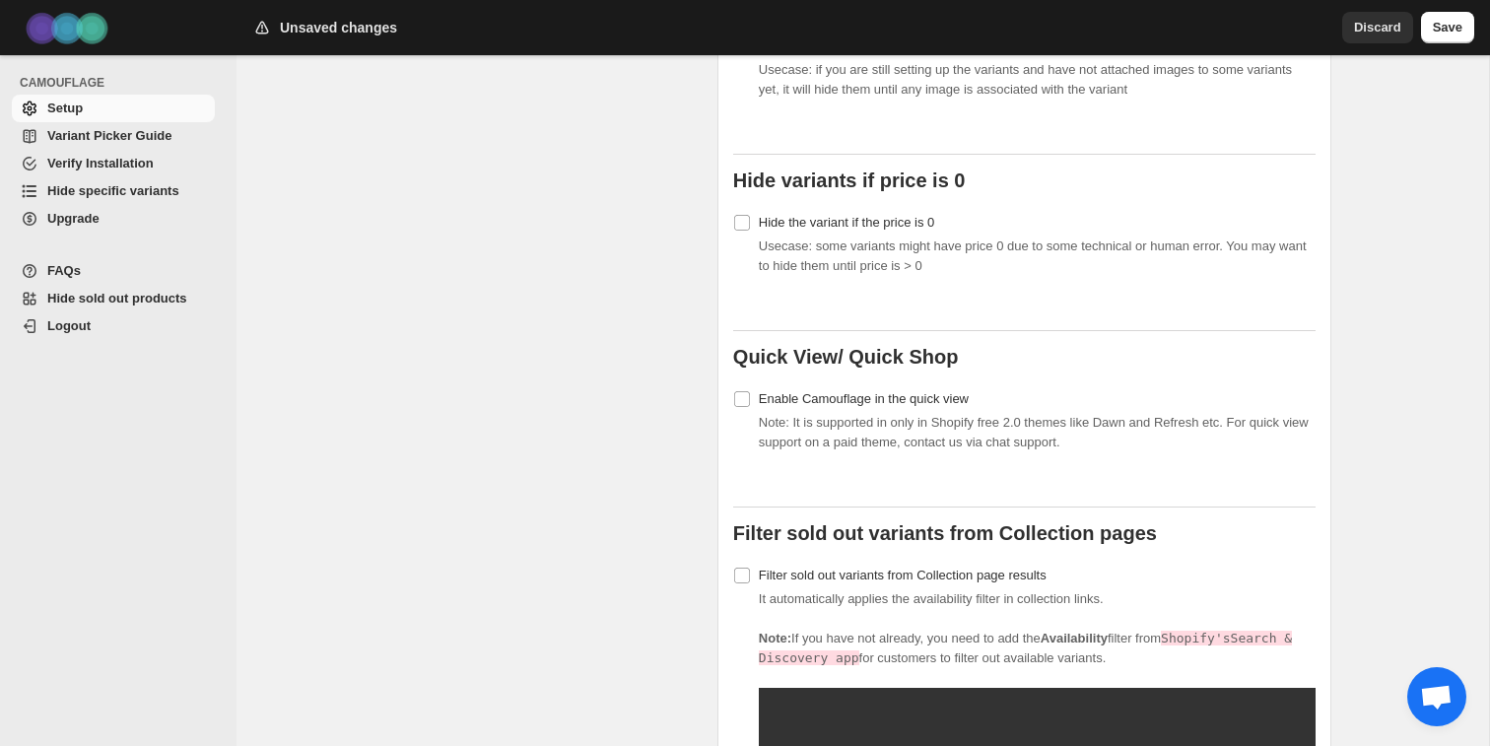
scroll to position [1142, 0]
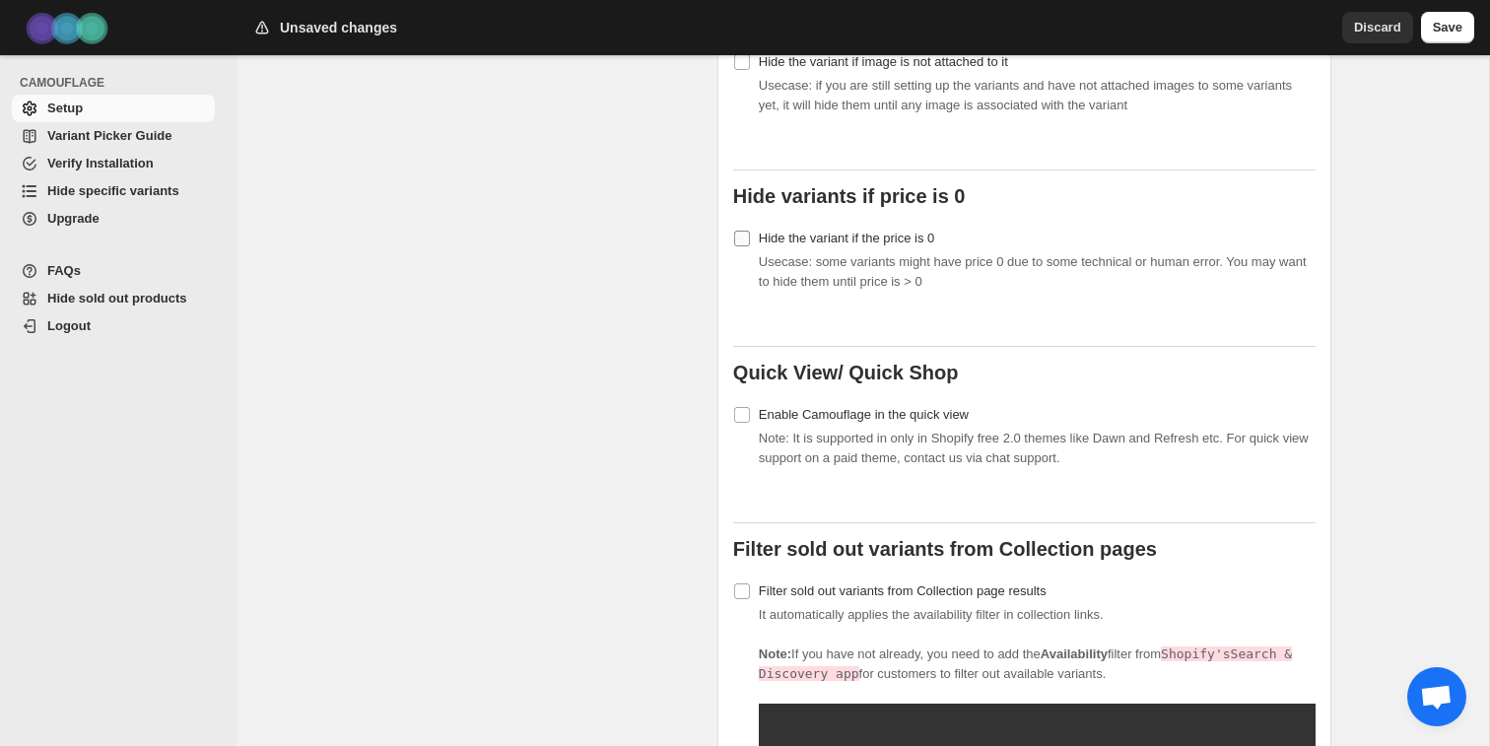
click at [883, 231] on span "Hide the variant if the price is 0" at bounding box center [846, 238] width 175 height 15
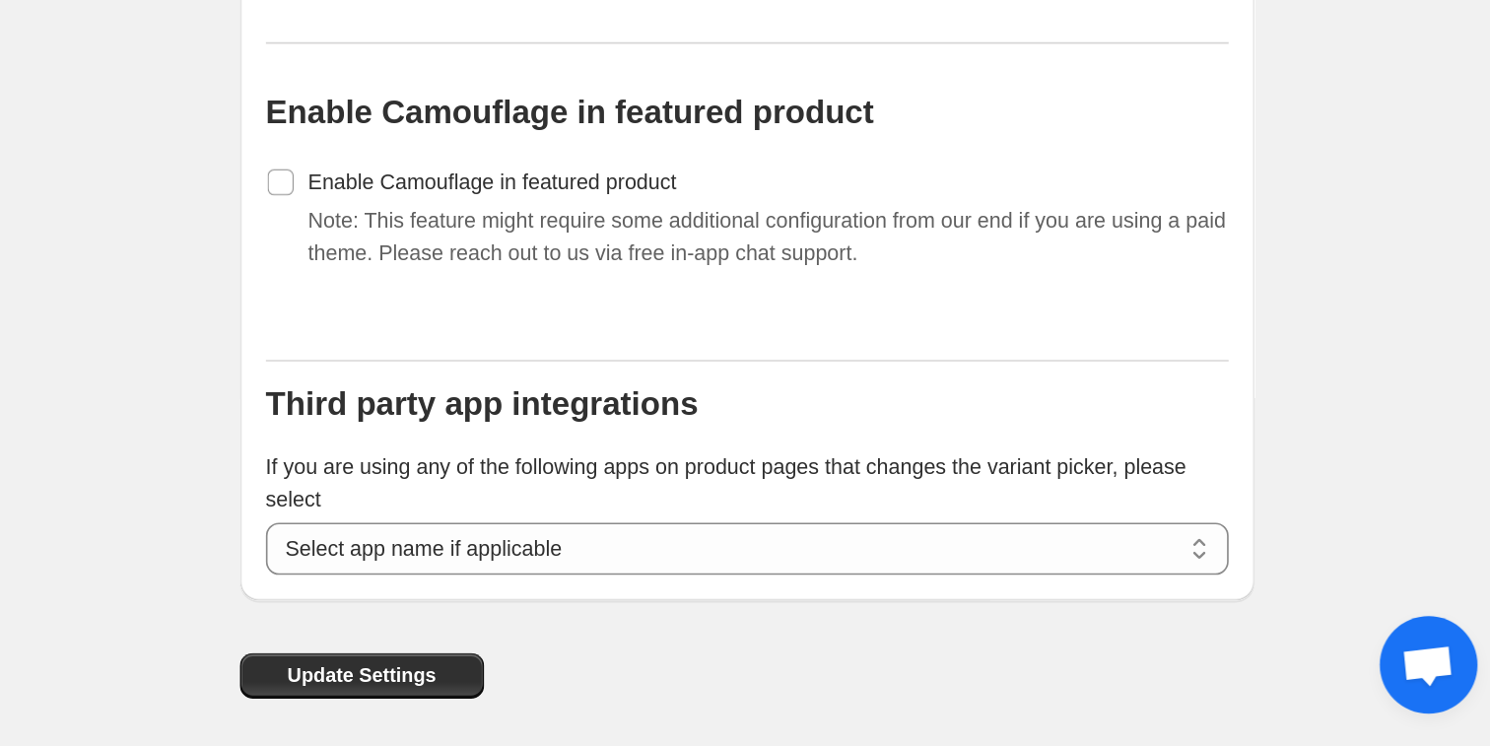
scroll to position [1892, 0]
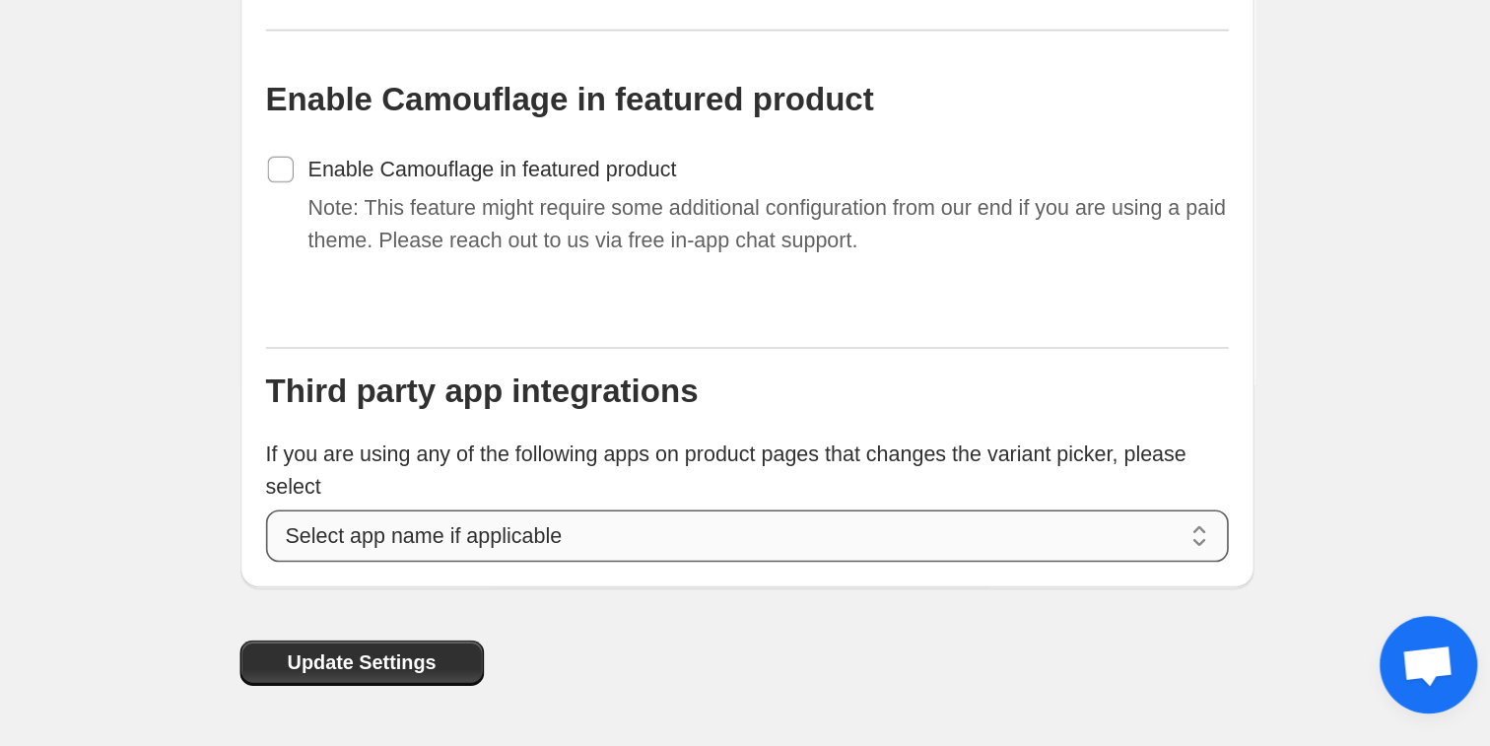
click at [1079, 631] on select "**********" at bounding box center [1024, 619] width 582 height 32
click at [1059, 620] on div "**********" at bounding box center [1024, 597] width 582 height 75
click at [1058, 626] on select "**********" at bounding box center [1024, 619] width 582 height 32
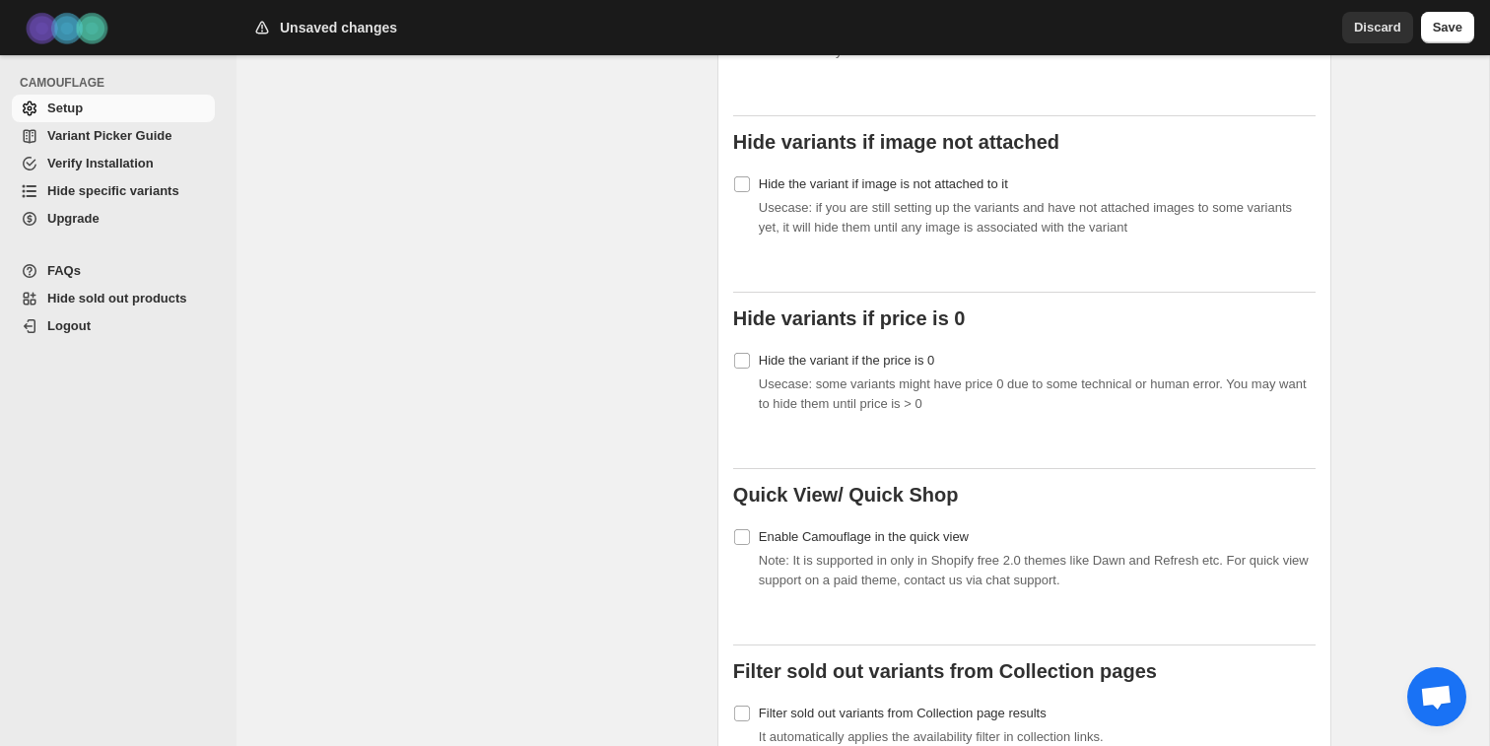
scroll to position [32, 0]
